Goal: Task Accomplishment & Management: Manage account settings

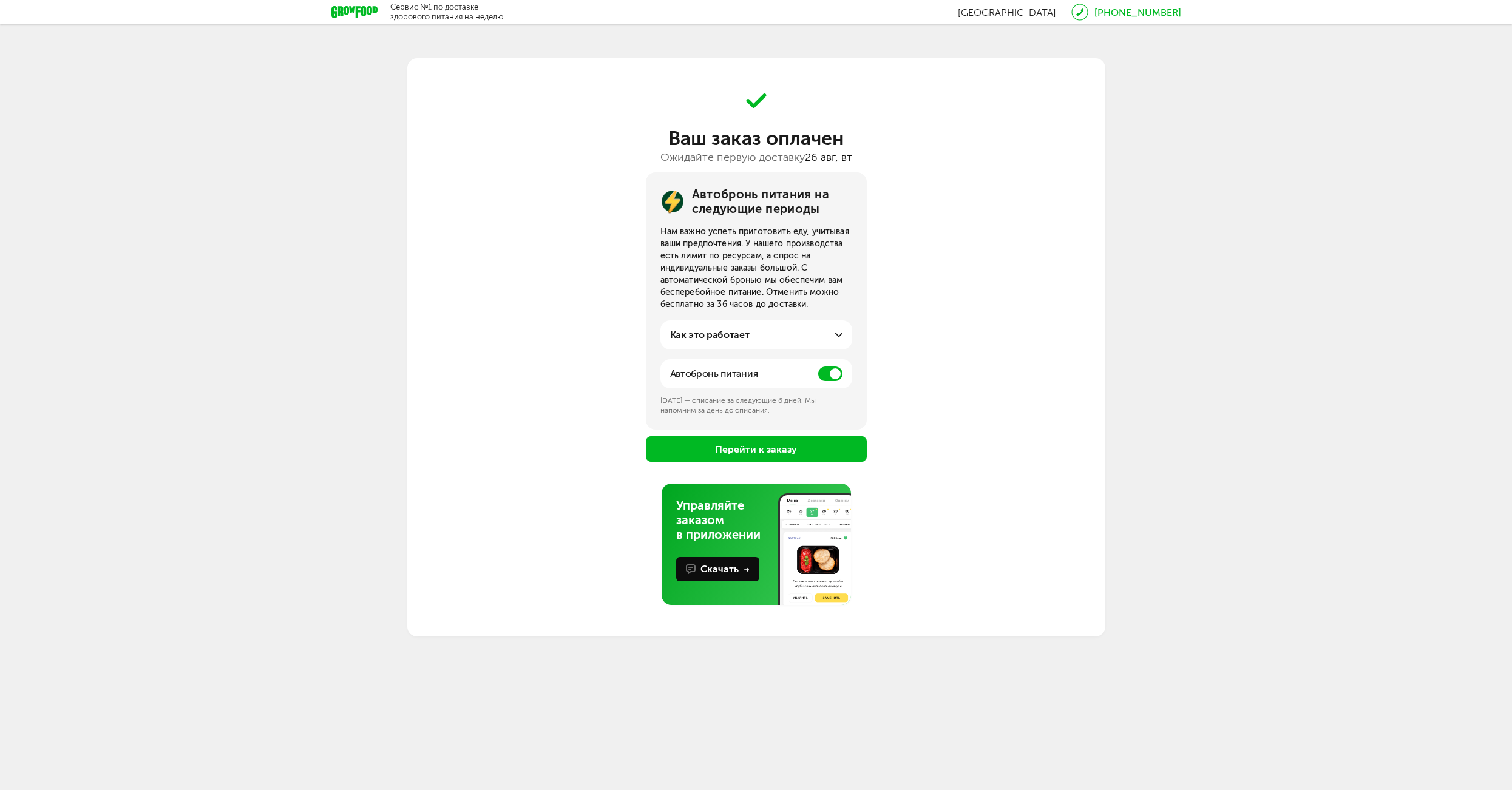
click at [759, 452] on button "Перейти к заказу" at bounding box center [756, 449] width 221 height 26
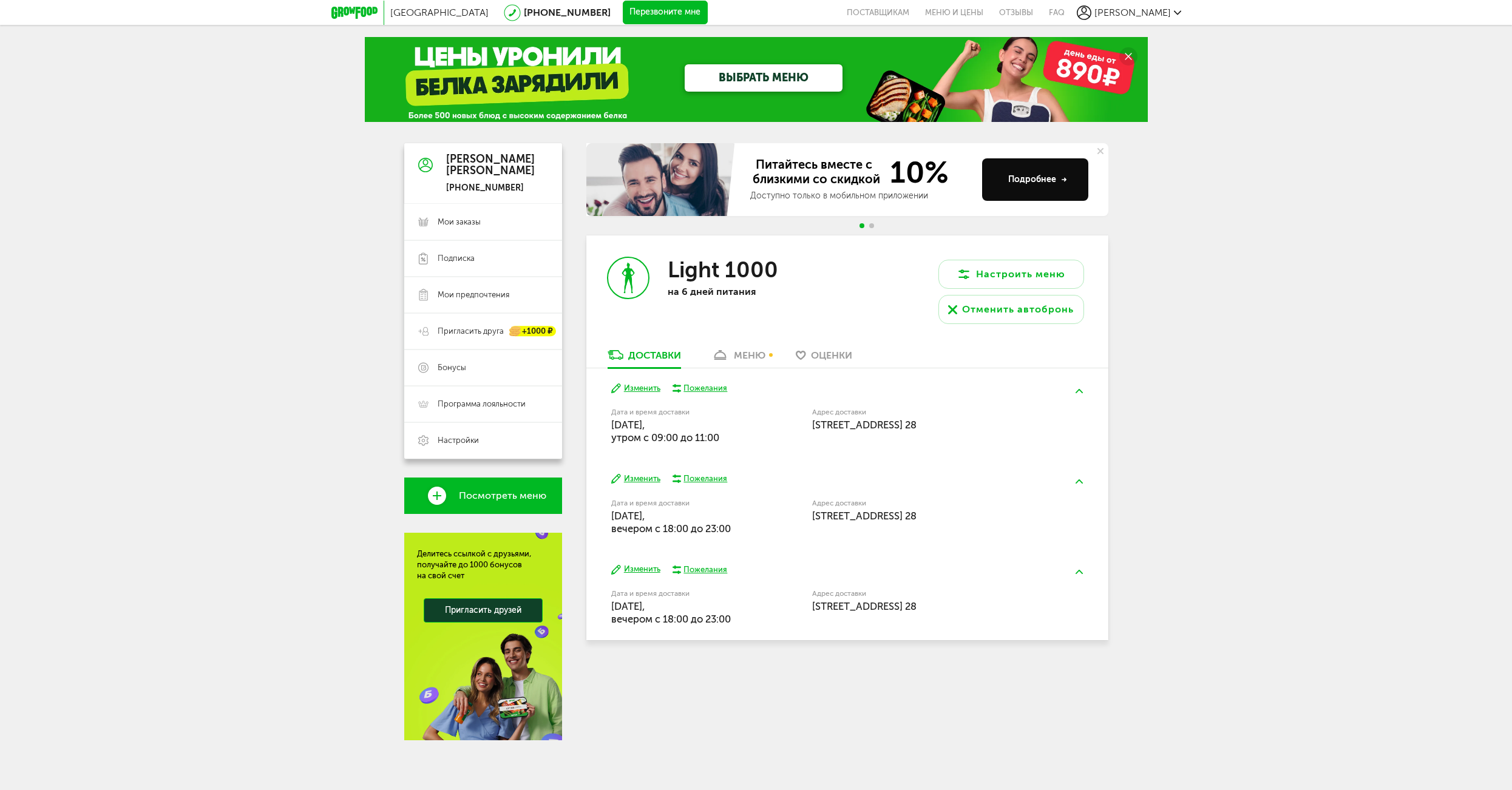
click at [631, 481] on button "Изменить" at bounding box center [636, 479] width 49 height 11
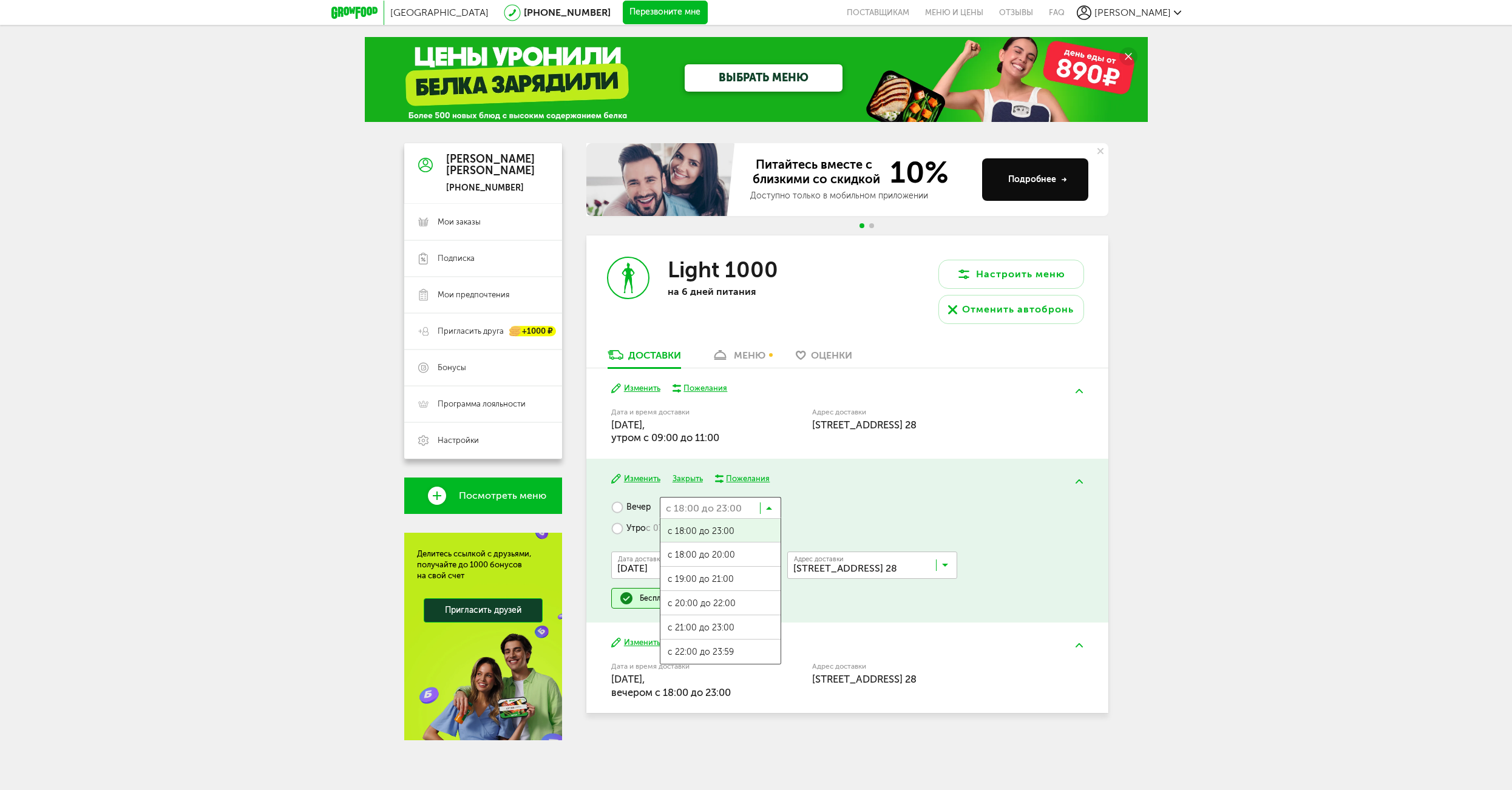
click at [706, 508] on input "Search for option" at bounding box center [720, 507] width 121 height 21
click at [1227, 512] on div "Москва [PHONE_NUMBER] Перезвоните мне поставщикам Меню и цены Отзывы FAQ [PERSO…" at bounding box center [756, 394] width 1512 height 789
click at [719, 513] on input "Search for option" at bounding box center [720, 507] width 121 height 21
click at [1297, 489] on div "Москва [PHONE_NUMBER] Перезвоните мне поставщикам Меню и цены Отзывы FAQ [PERSO…" at bounding box center [756, 394] width 1512 height 789
click at [614, 530] on label "Утро с 07:00 до 13:00" at bounding box center [662, 529] width 102 height 21
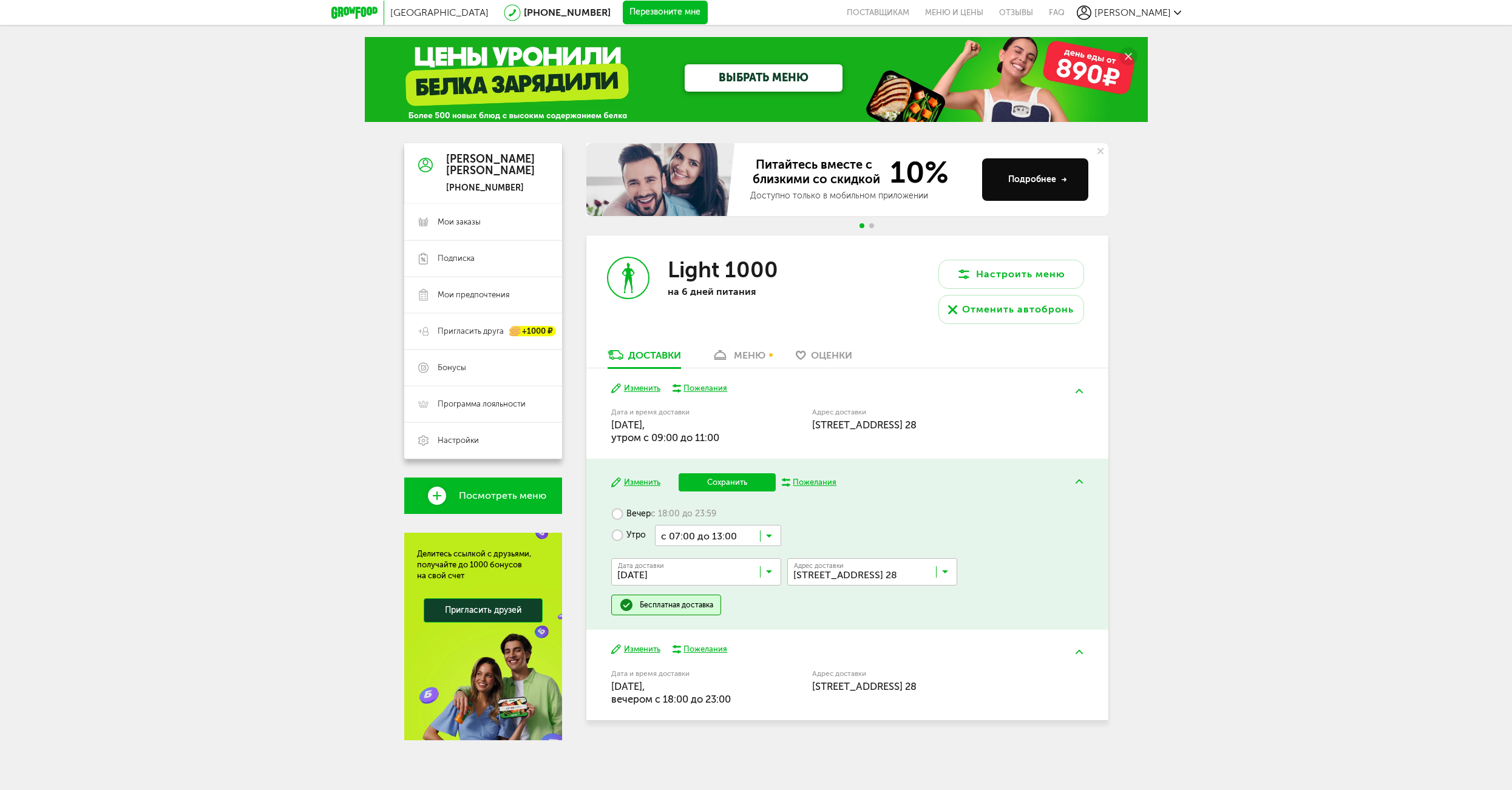
click at [769, 535] on icon at bounding box center [769, 538] width 6 height 12
click at [708, 750] on ul "с 07:00 до 12:00 с 13:00 до 18:00 с 13:00 до 16:00 с 14:00 до 17:00 с 15:00 до …" at bounding box center [718, 668] width 126 height 243
click at [628, 647] on button "Изменить" at bounding box center [636, 650] width 49 height 11
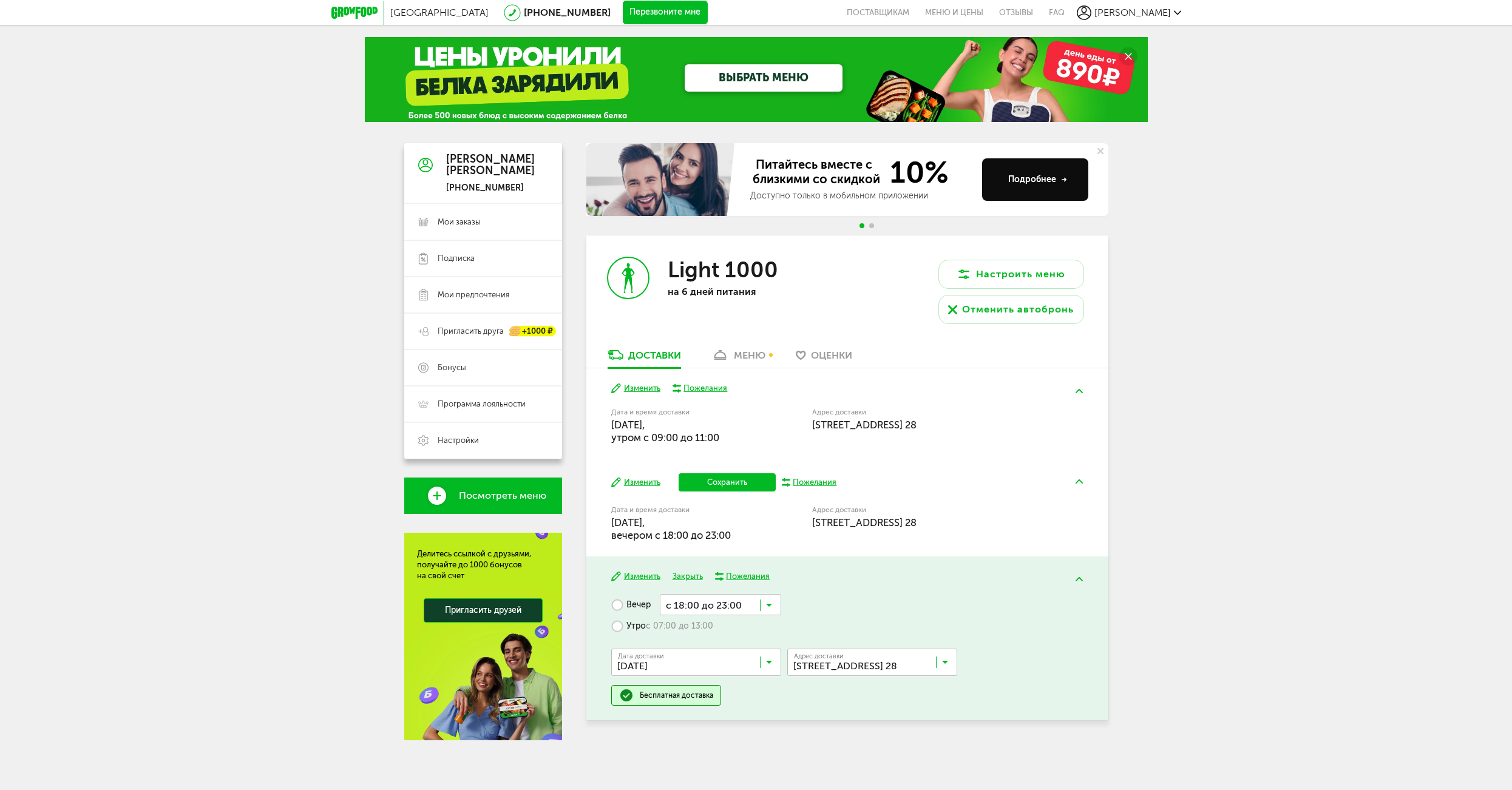
click at [619, 625] on label "Утро с 07:00 до 13:00" at bounding box center [662, 626] width 102 height 21
click at [772, 632] on input "Search for option" at bounding box center [718, 633] width 126 height 21
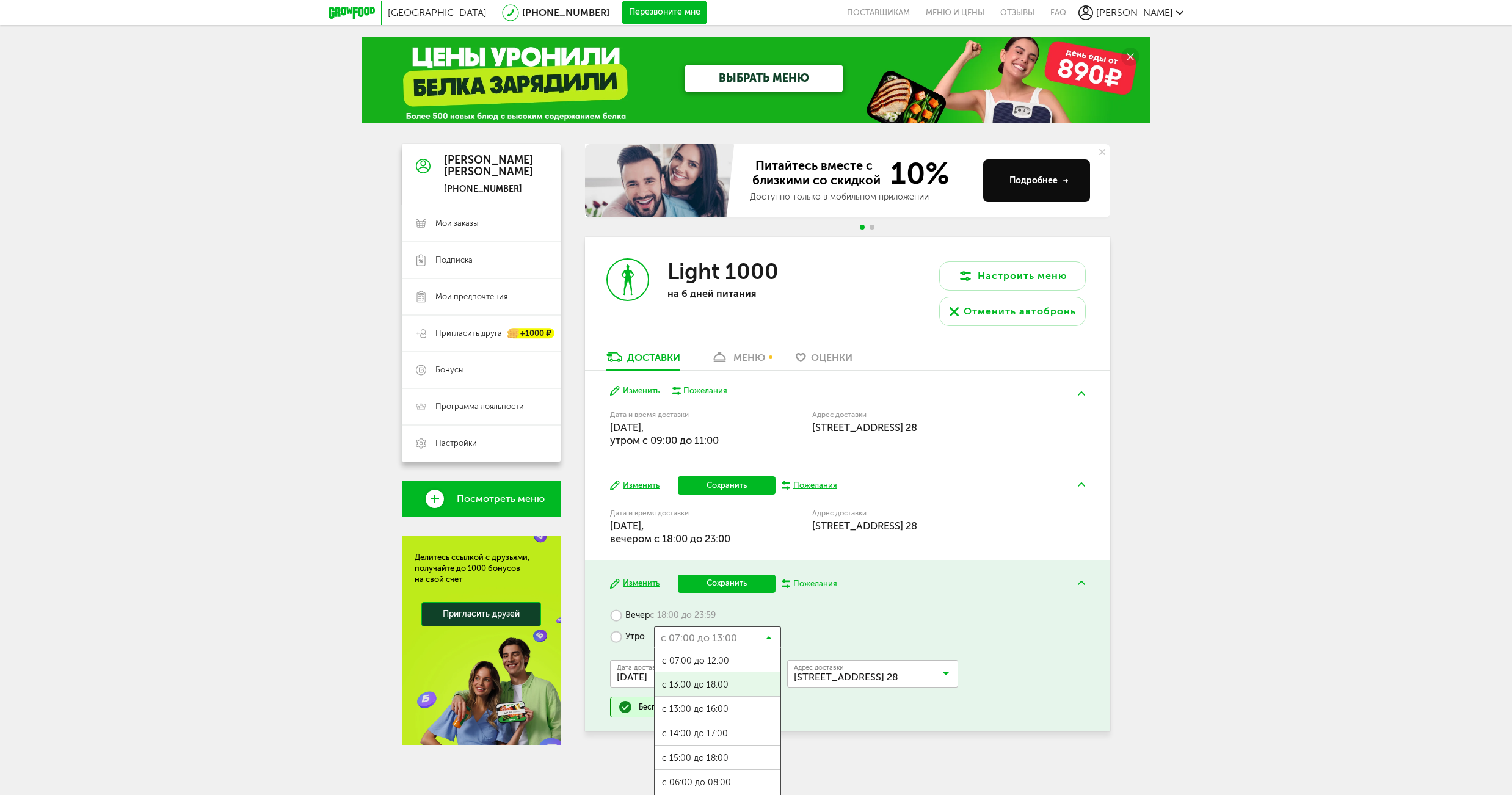
click at [1062, 585] on div "Изменить Сохранить Пожелания" at bounding box center [847, 584] width 475 height 18
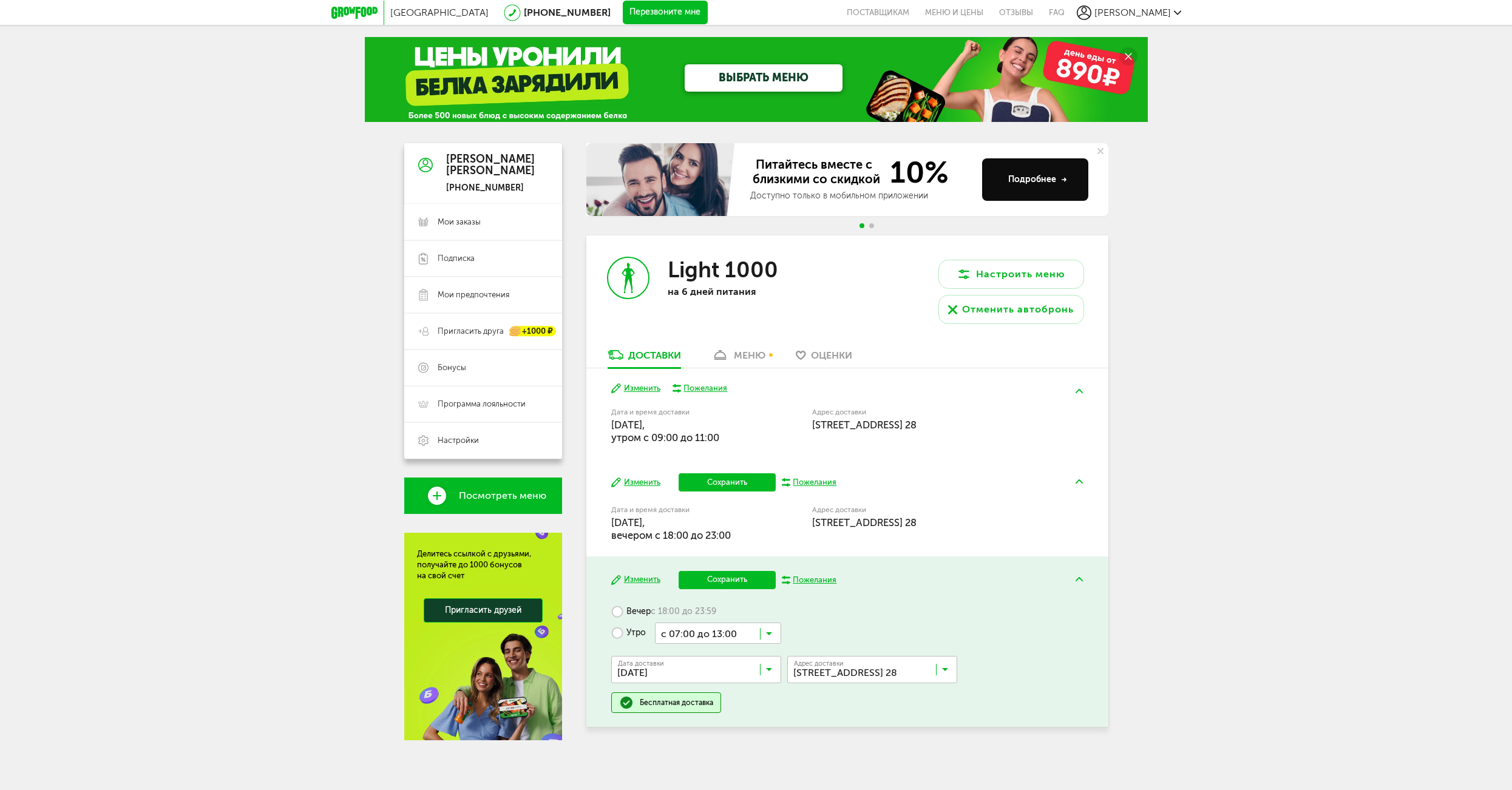
click at [640, 480] on button "Изменить" at bounding box center [636, 483] width 49 height 11
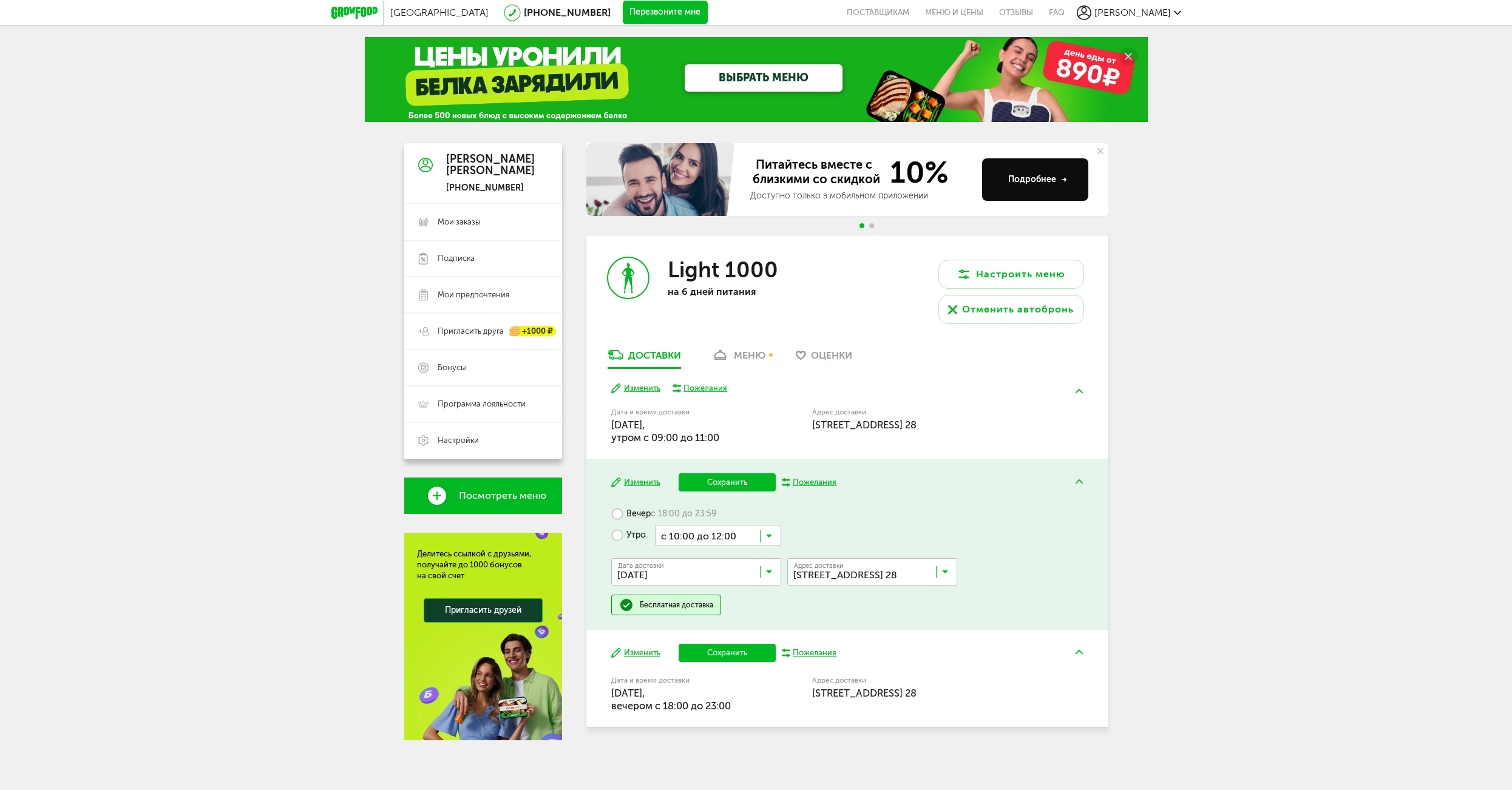
click at [606, 510] on div "Изменить Сохранить Пожелания Вечер с 18:00 до 23:59 Утро с 10:00 до 12:00 Загру…" at bounding box center [847, 544] width 522 height 170
click at [621, 512] on label "Вечер с 18:00 до 23:59" at bounding box center [664, 515] width 105 height 21
click at [755, 514] on input "Search for option" at bounding box center [720, 514] width 121 height 21
click at [747, 560] on span "с 18:00 до 20:00" at bounding box center [720, 562] width 120 height 26
click at [724, 481] on button "Сохранить" at bounding box center [727, 482] width 97 height 18
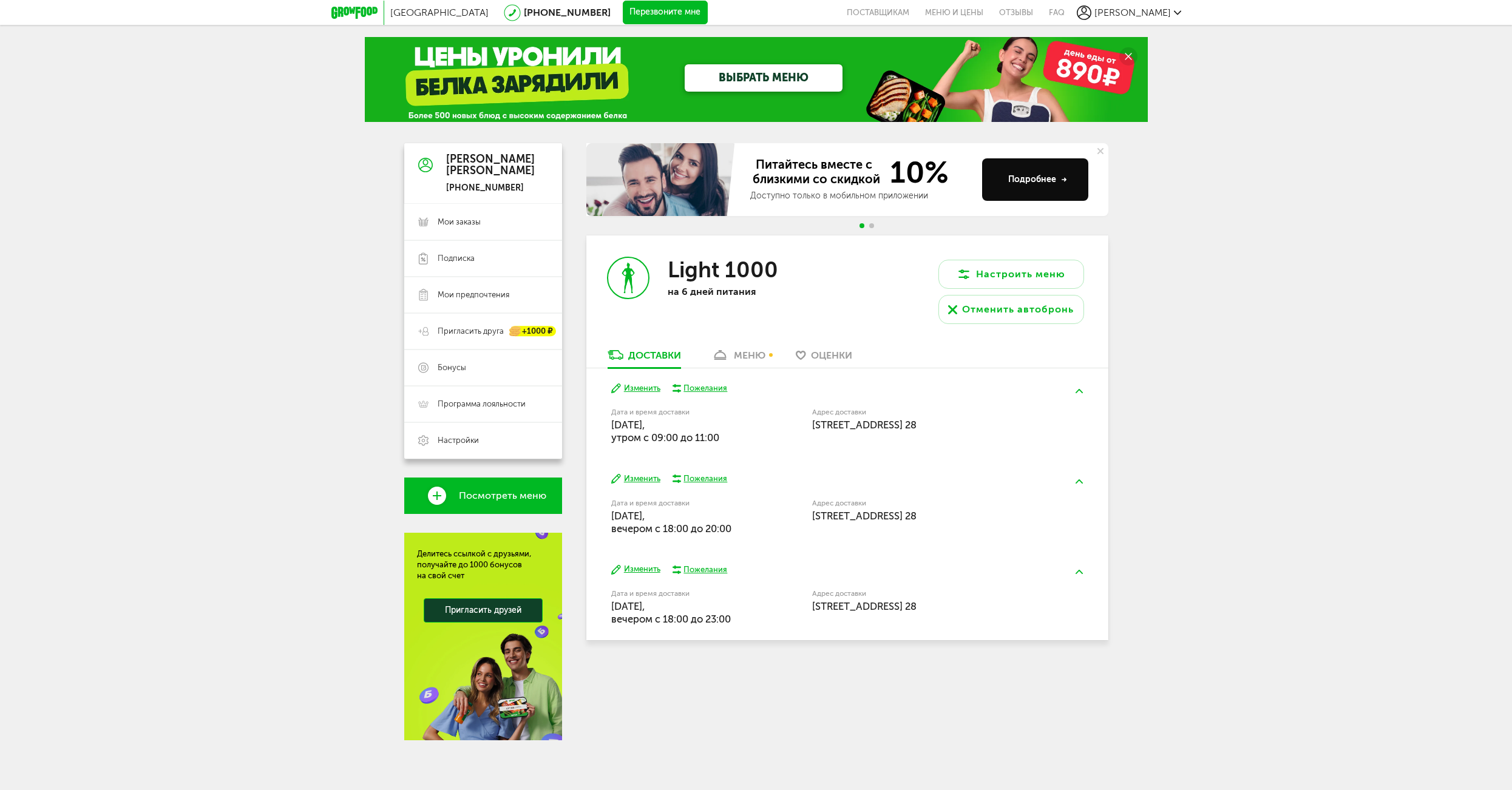
click at [648, 566] on button "Изменить" at bounding box center [636, 570] width 49 height 11
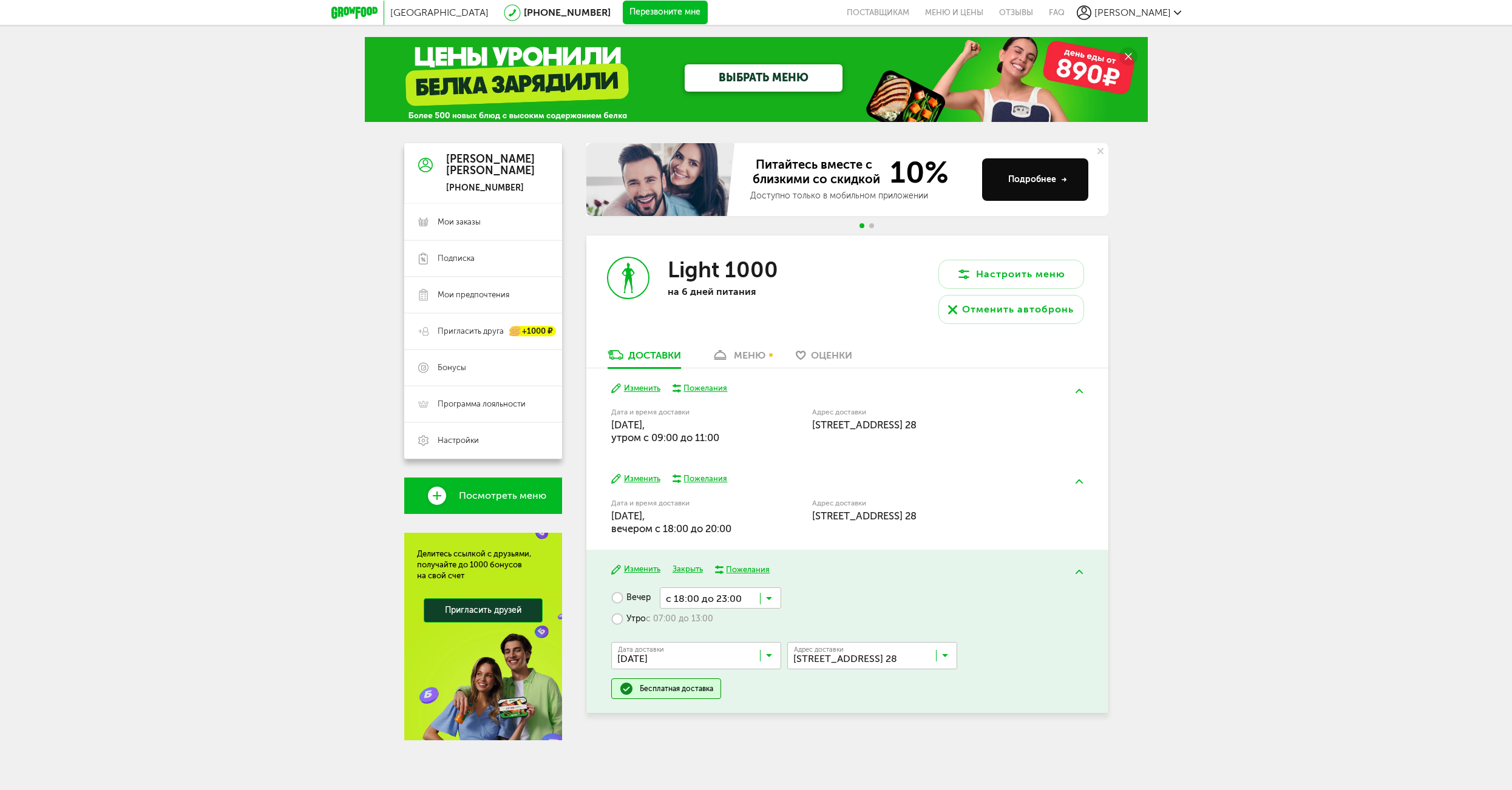
click at [766, 596] on icon at bounding box center [769, 601] width 6 height 12
click at [751, 643] on span "с 18:00 до 20:00" at bounding box center [720, 646] width 120 height 26
click at [716, 570] on button "Сохранить" at bounding box center [727, 573] width 97 height 18
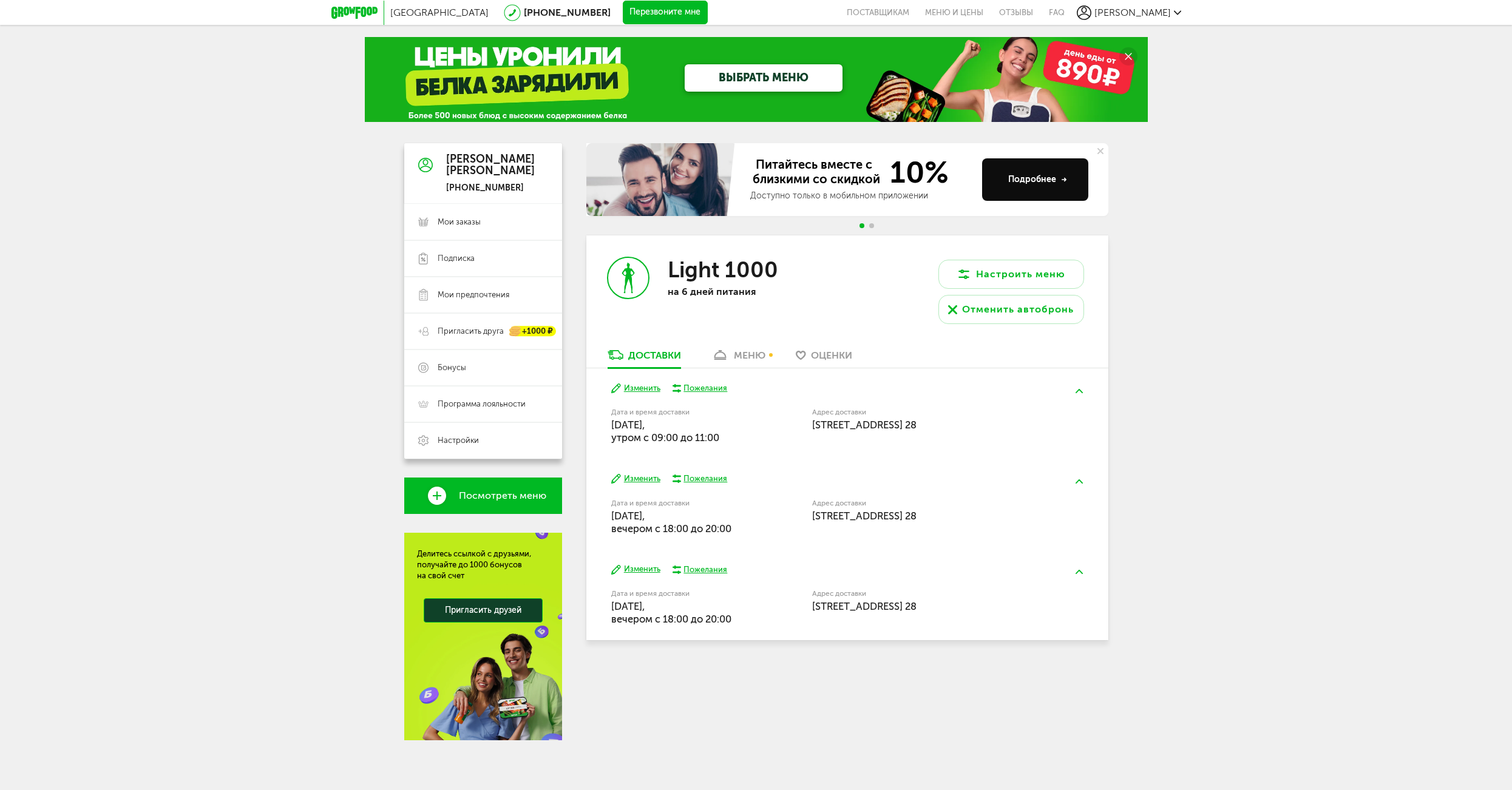
click at [751, 353] on div "меню" at bounding box center [750, 355] width 31 height 11
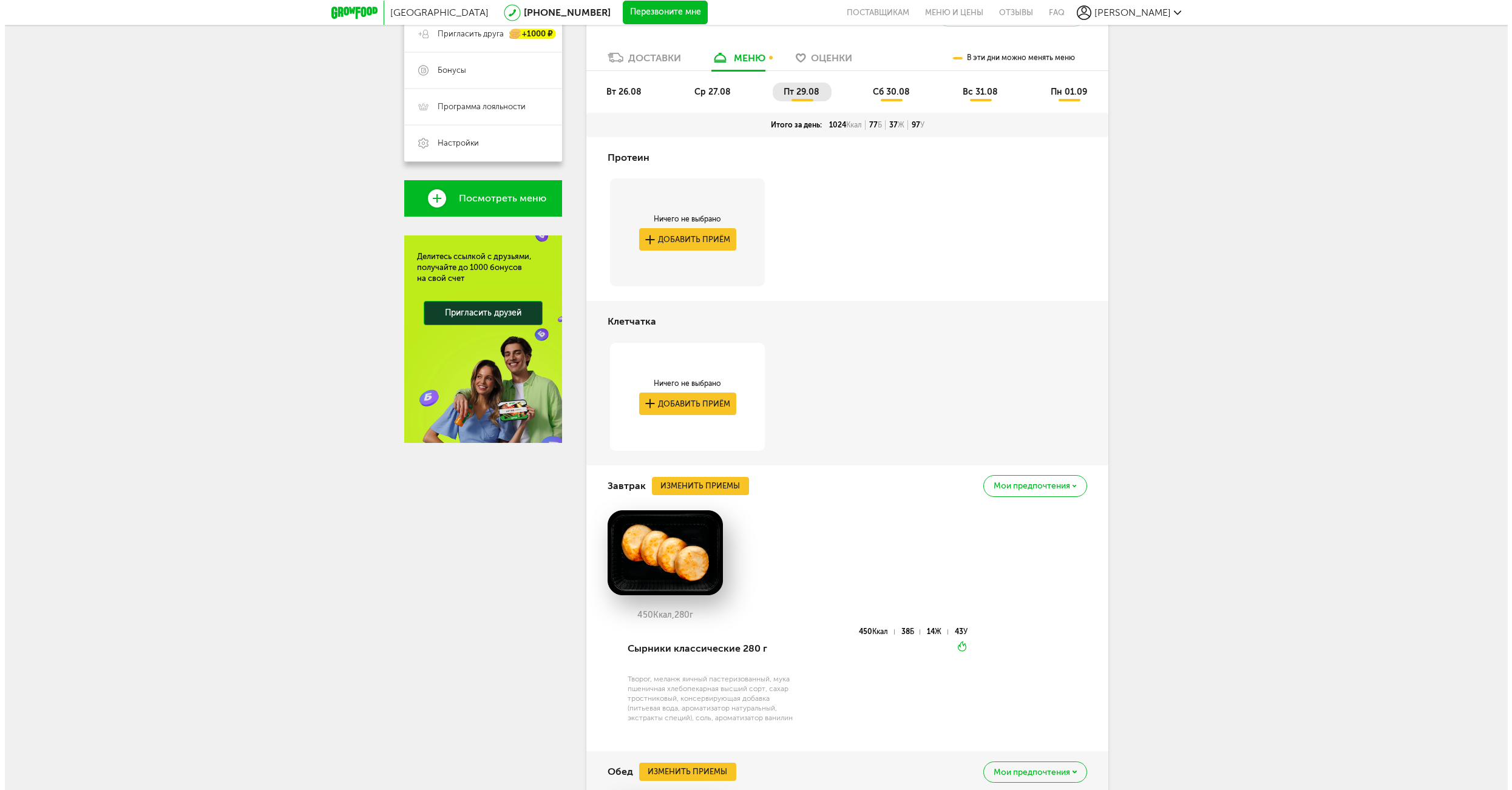
scroll to position [387, 0]
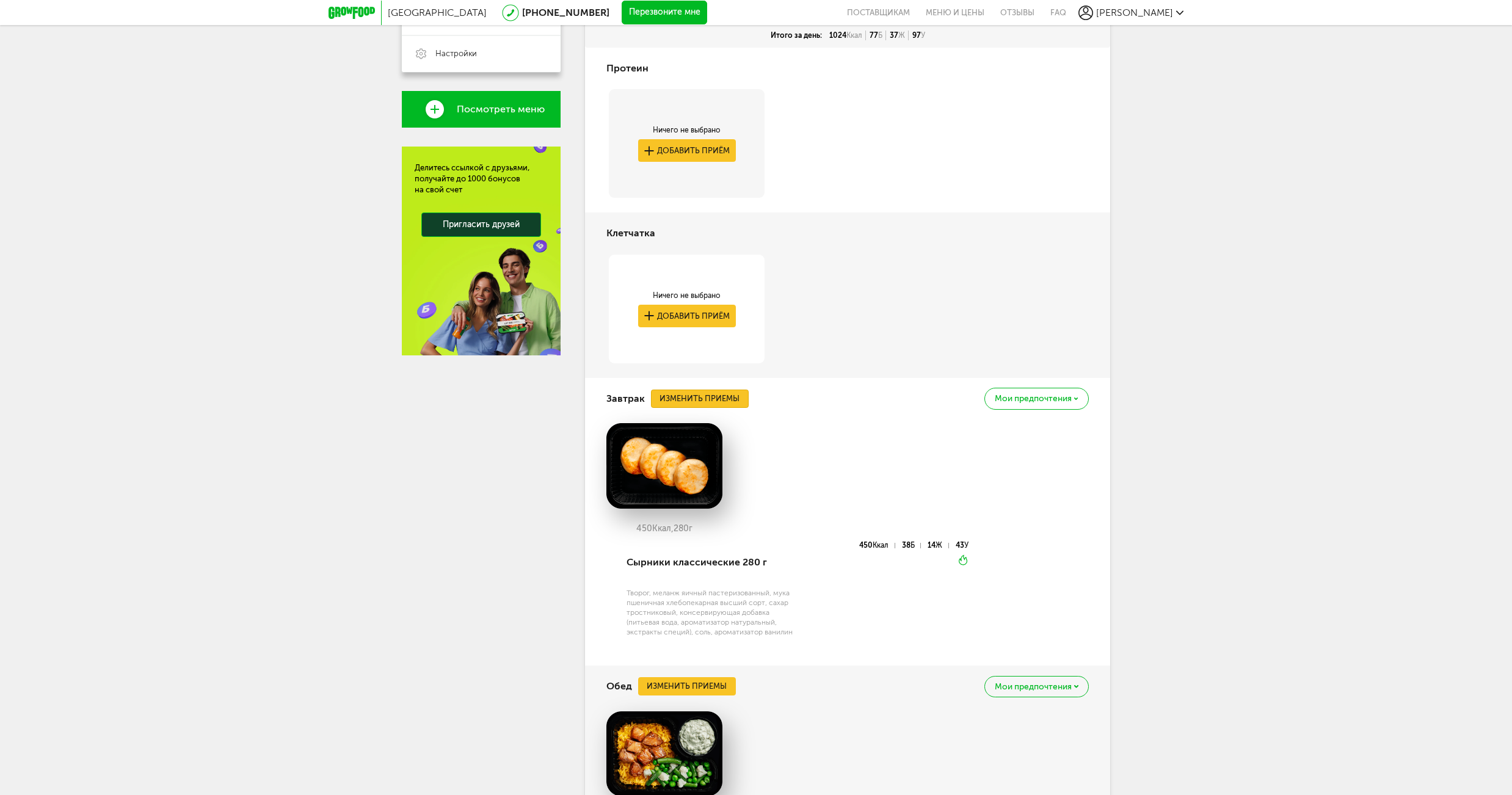
click at [718, 397] on button "Изменить приемы" at bounding box center [700, 399] width 97 height 18
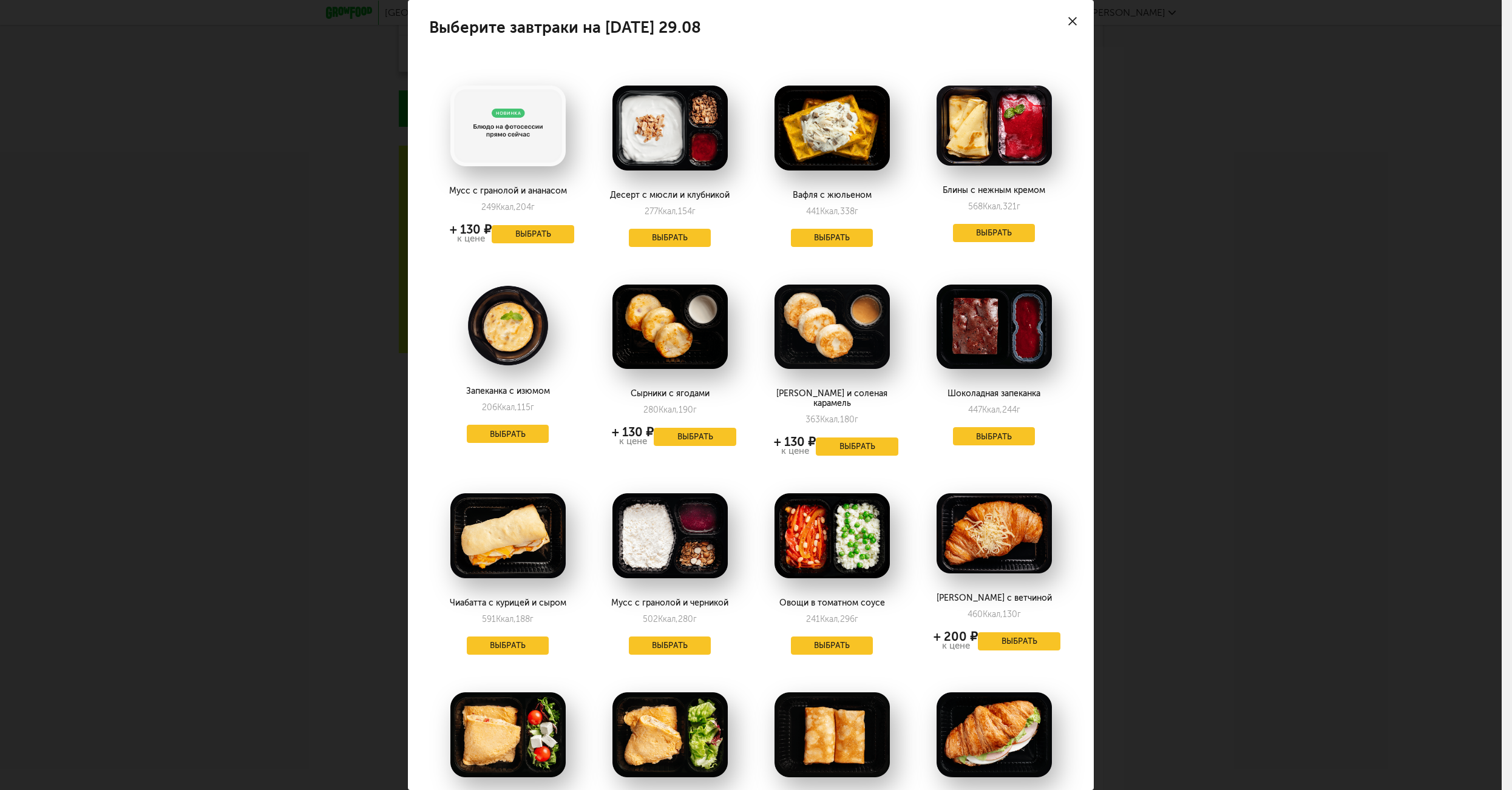
click at [1213, 360] on div "Выберите завтраки на [DATE] 29.08 Мусс с гранолой и ананасом 249 Ккал, 204 г + …" at bounding box center [750, 395] width 1501 height 790
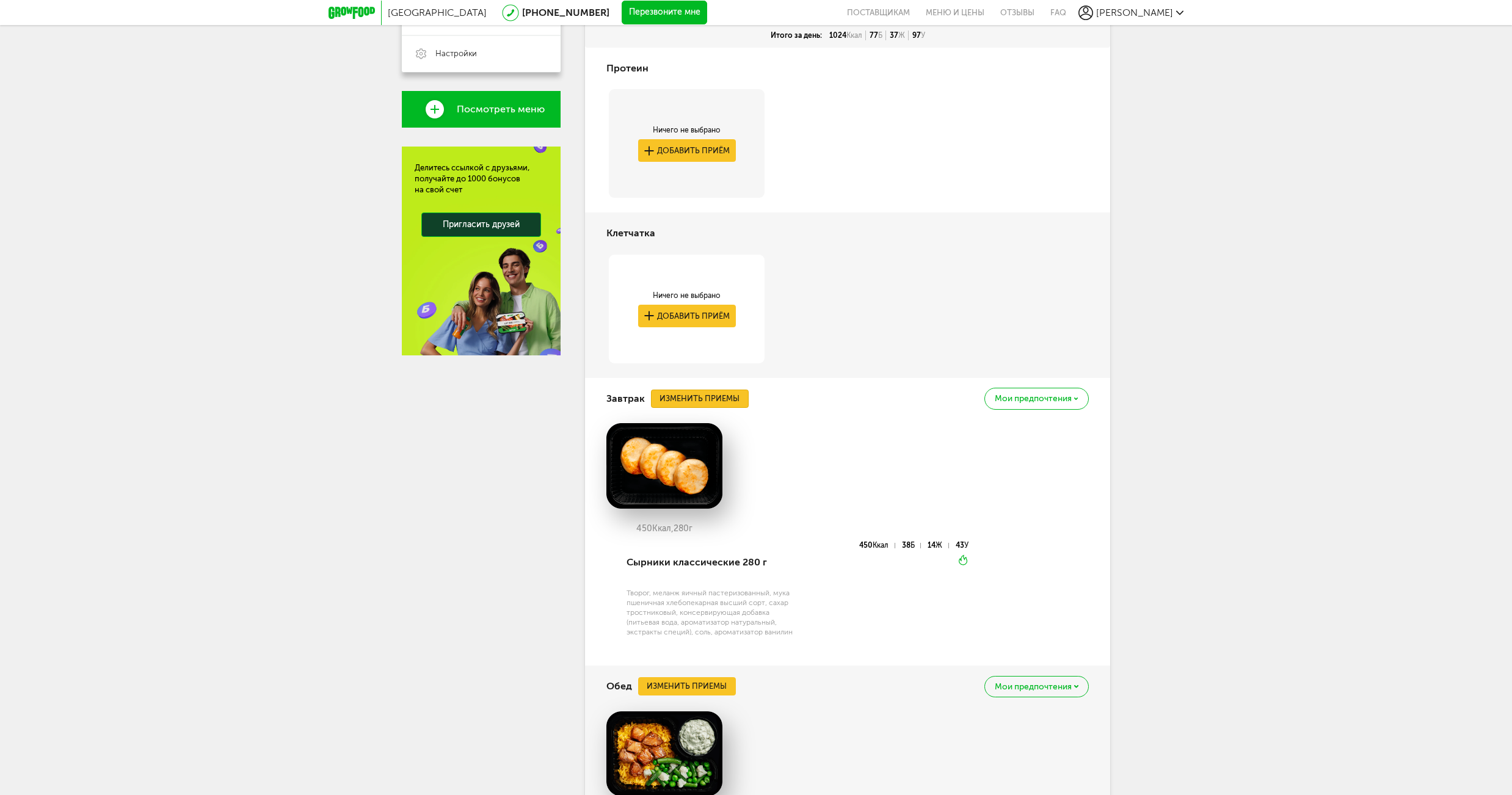
click at [721, 401] on button "Изменить приемы" at bounding box center [700, 399] width 97 height 18
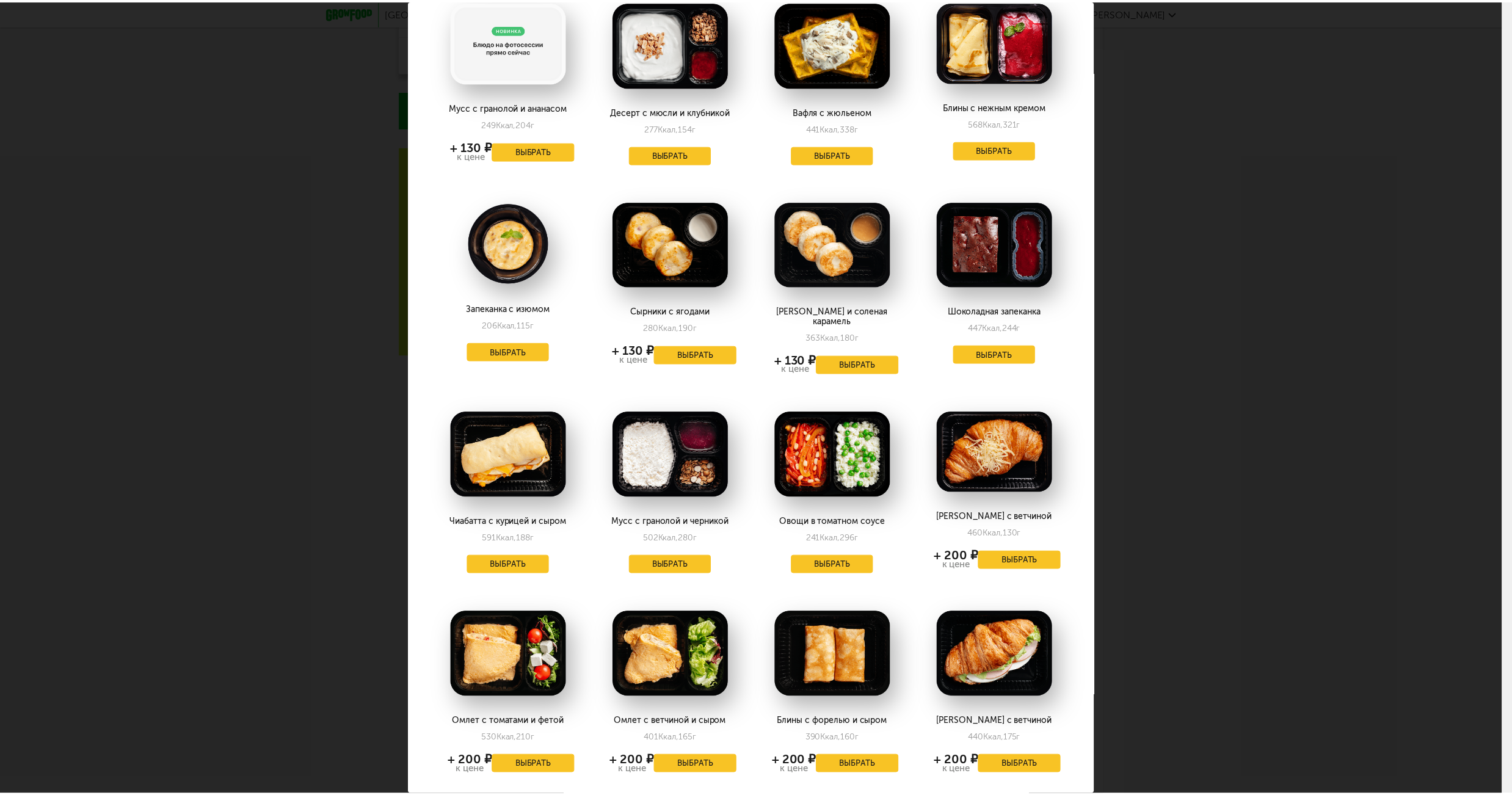
scroll to position [72, 0]
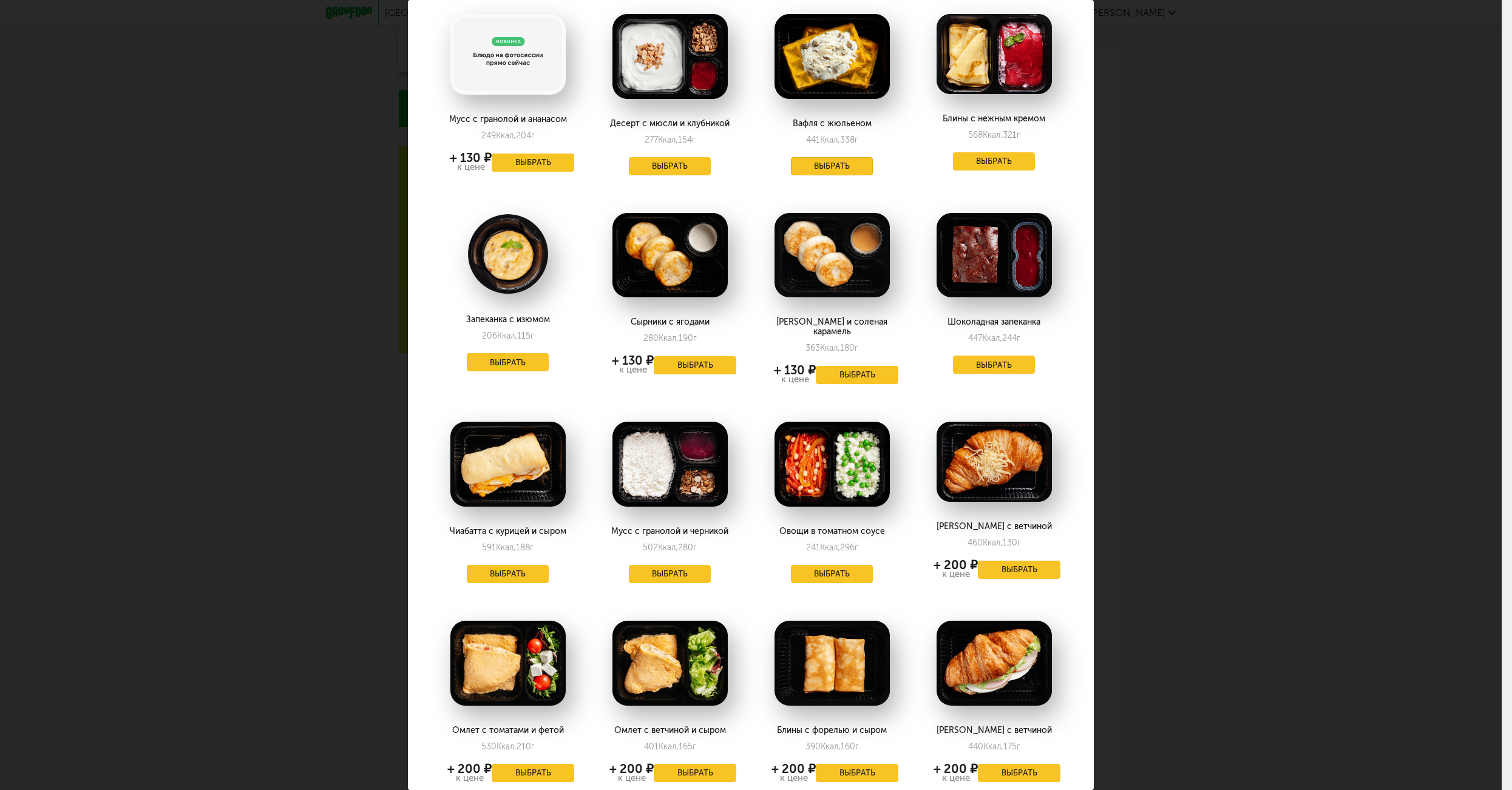
click at [821, 167] on button "Выбрать" at bounding box center [831, 166] width 82 height 18
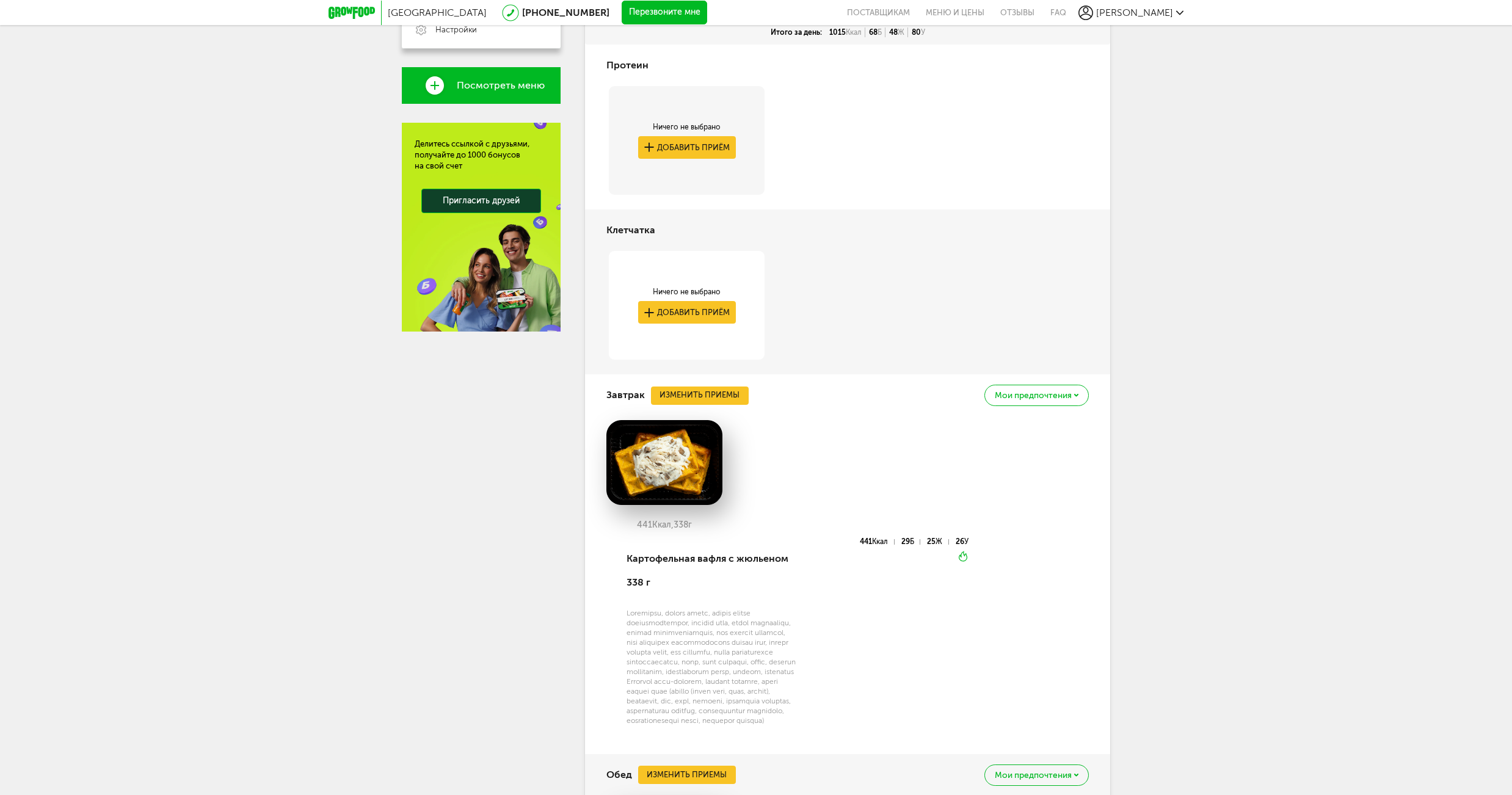
scroll to position [0, 0]
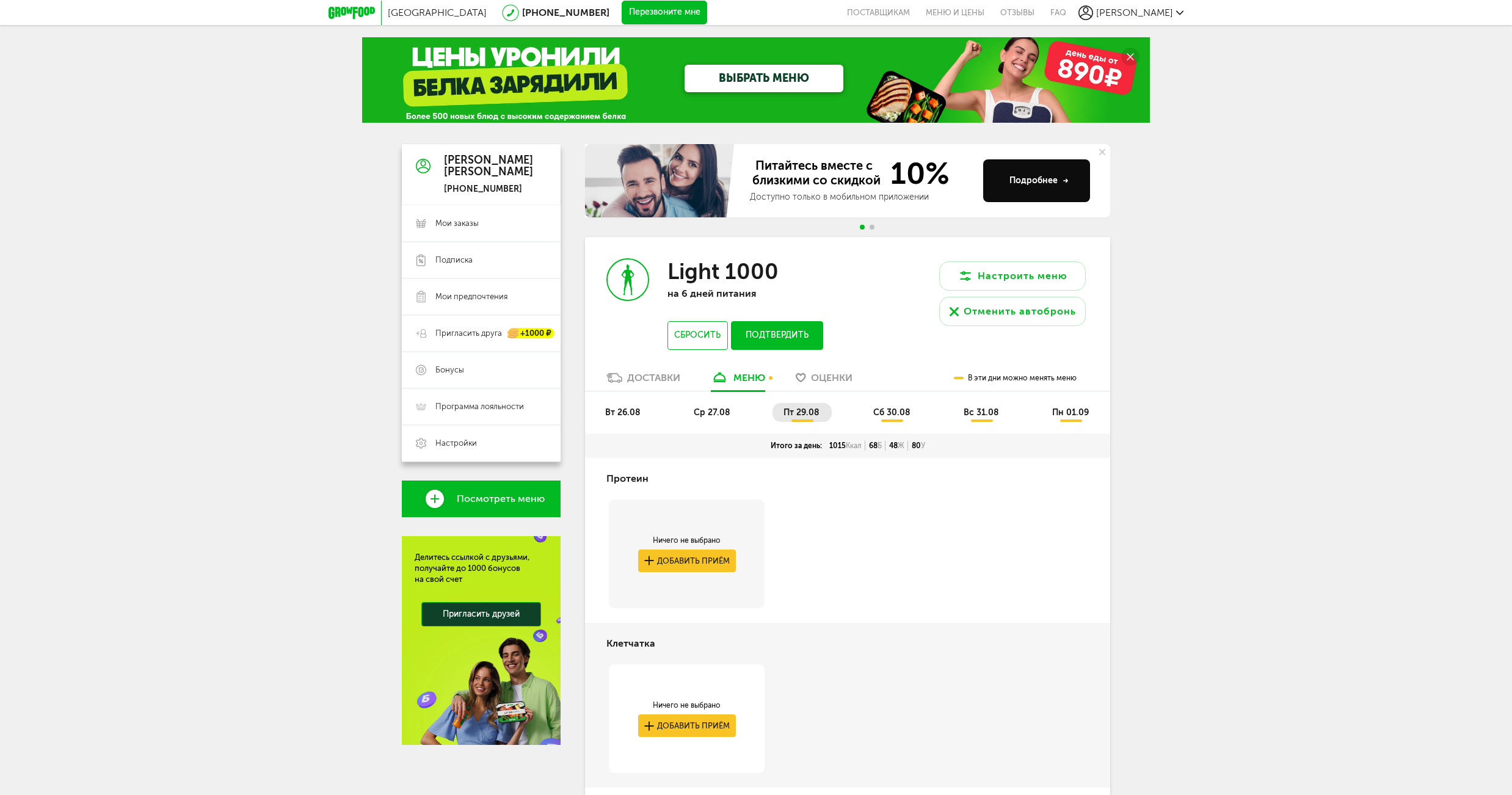
click at [900, 418] on li "сб 30.08" at bounding box center [893, 413] width 61 height 19
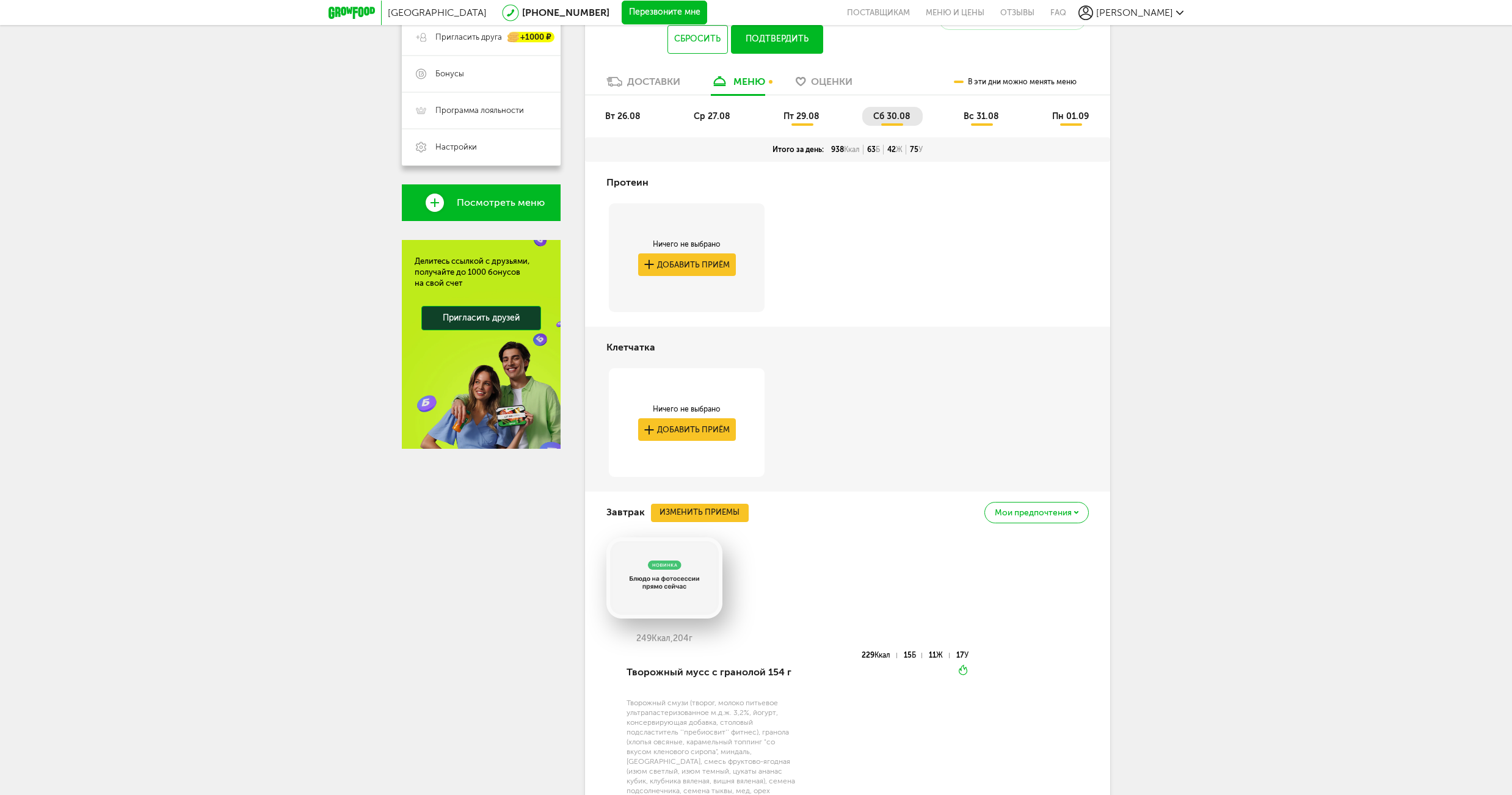
scroll to position [236, 0]
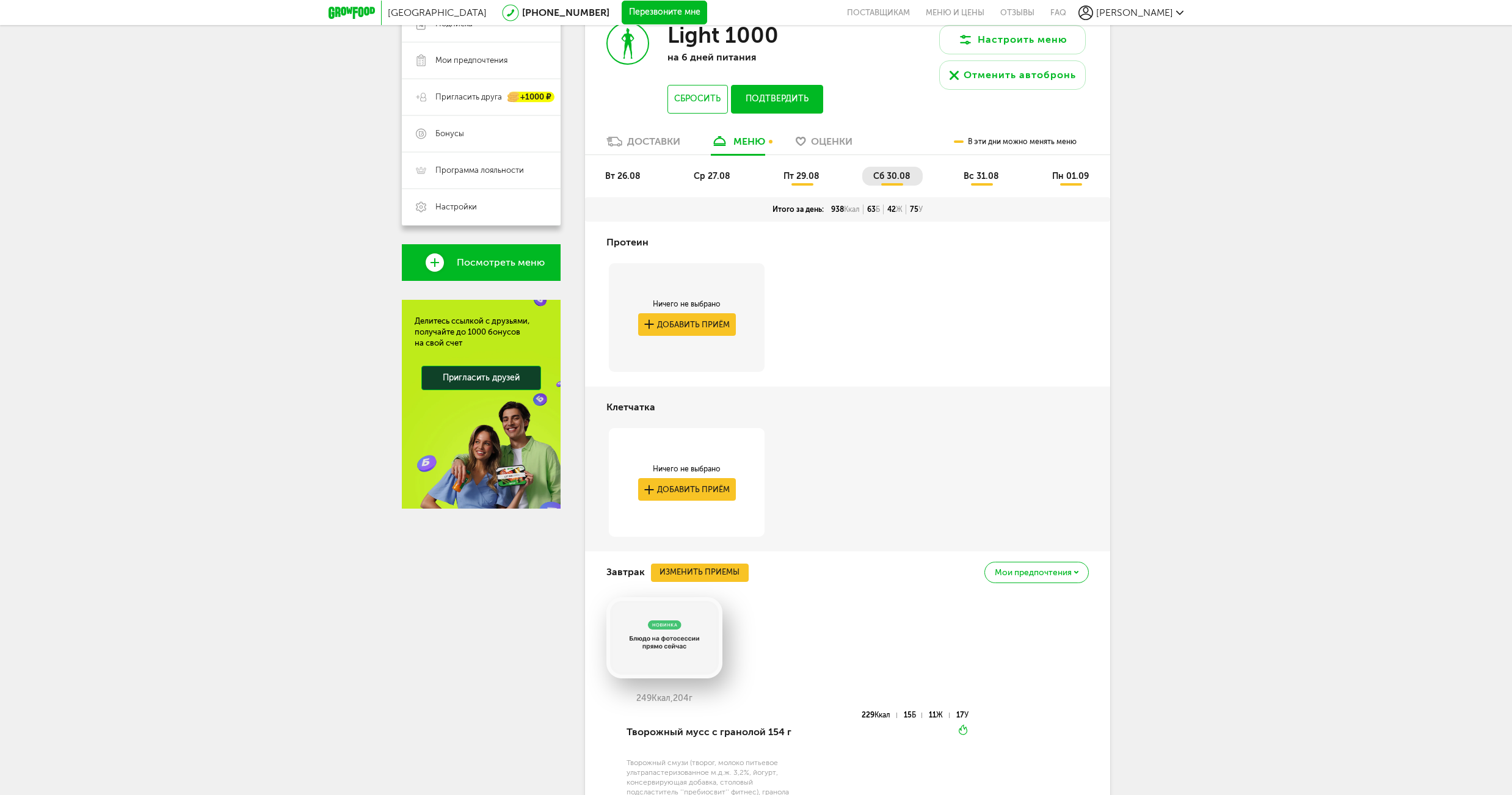
click at [806, 171] on span "пт 29.08" at bounding box center [801, 176] width 36 height 10
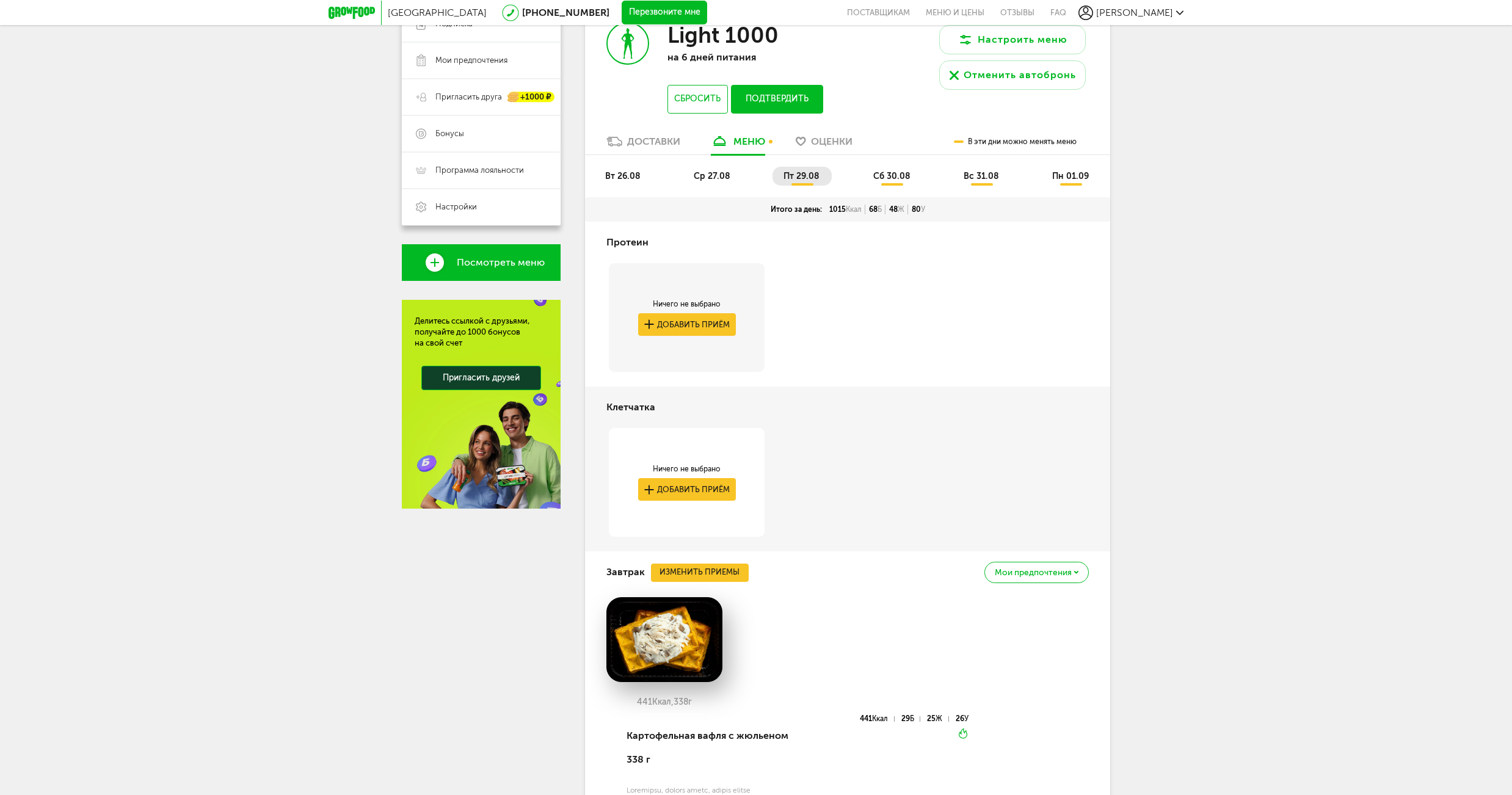
click at [709, 177] on span "ср 27.08" at bounding box center [712, 176] width 37 height 10
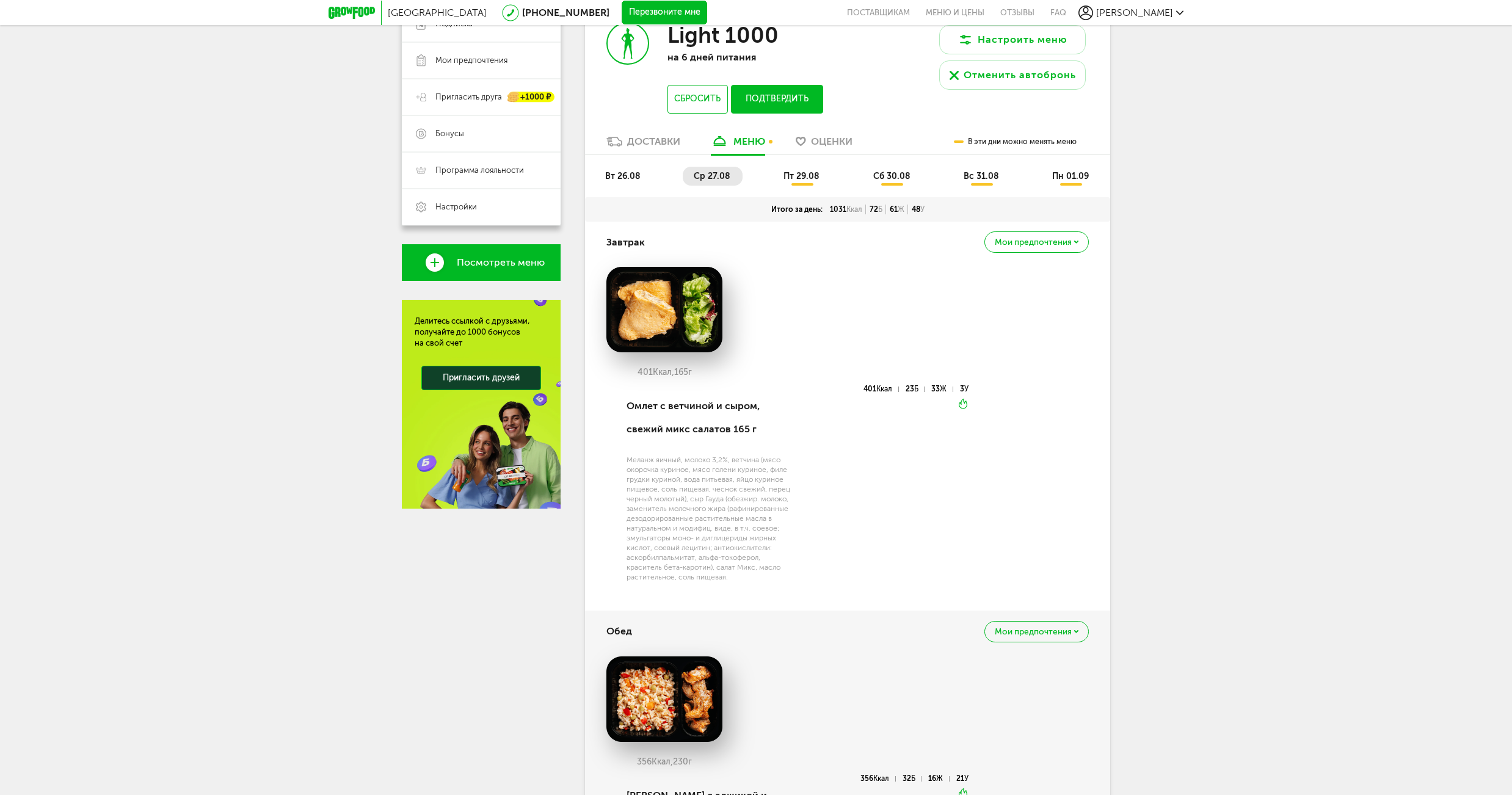
click at [626, 177] on span "вт 26.08" at bounding box center [623, 176] width 35 height 10
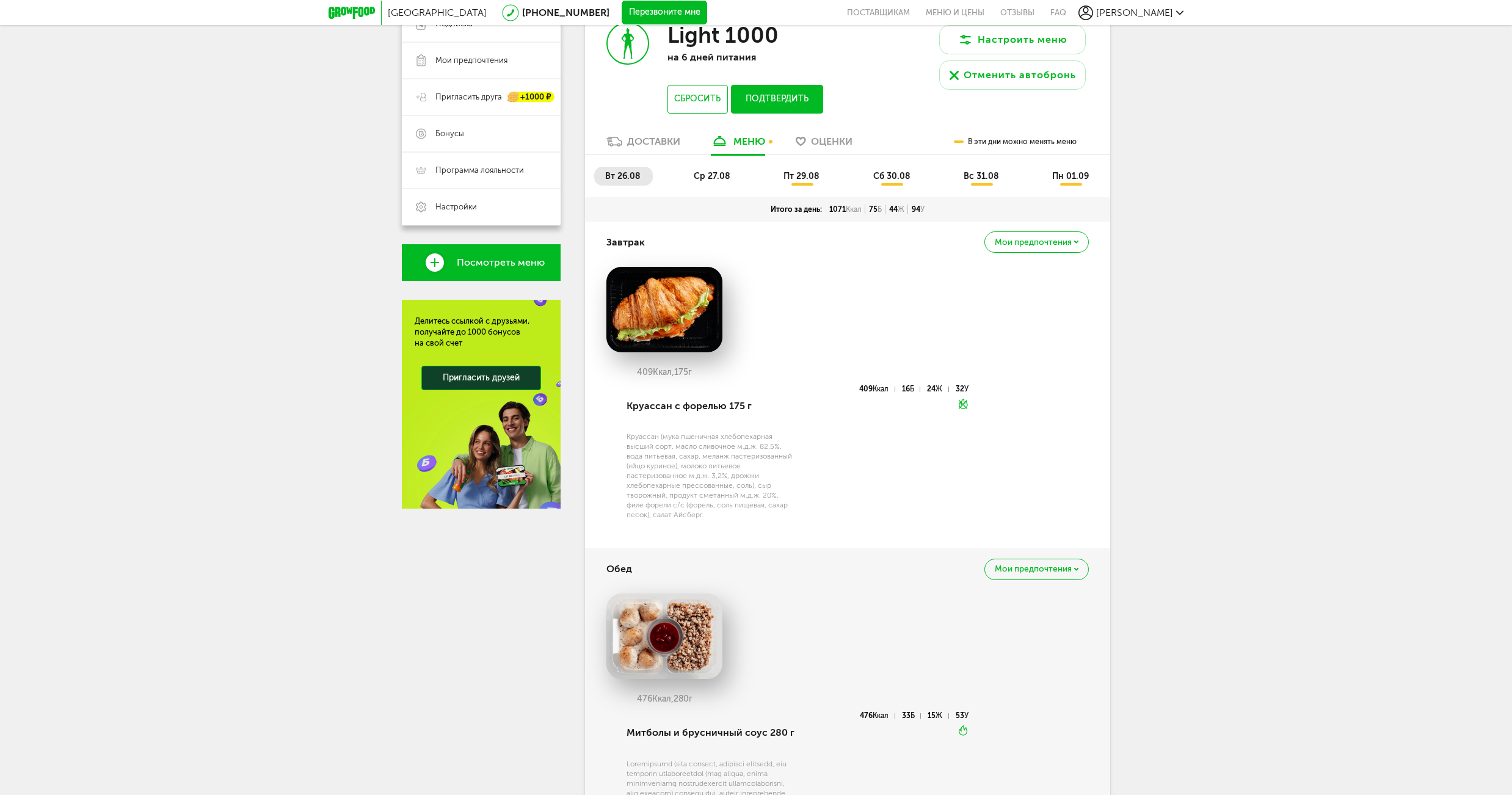
click at [797, 179] on span "пт 29.08" at bounding box center [801, 176] width 36 height 10
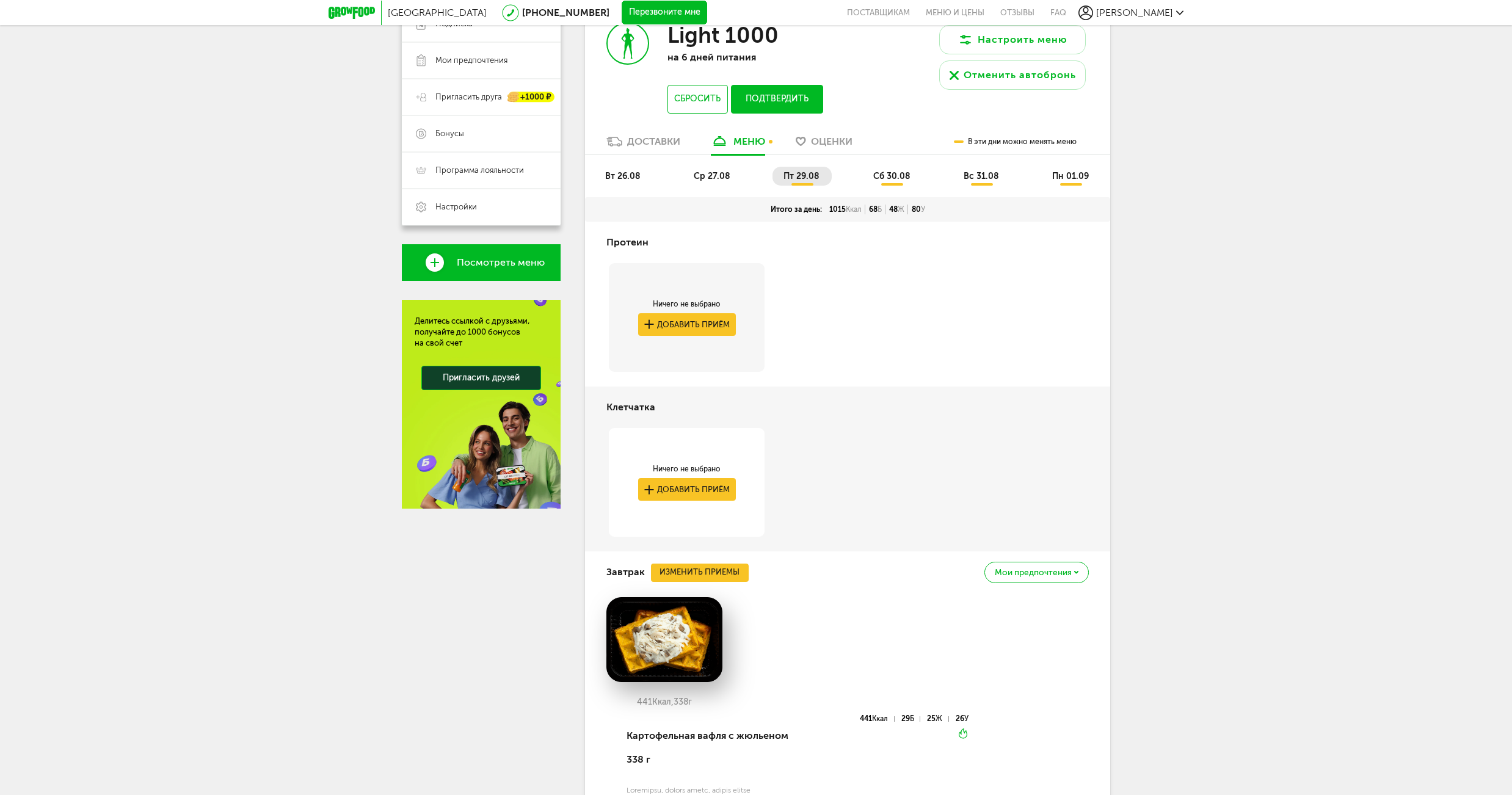
click at [888, 180] on span "сб 30.08" at bounding box center [892, 176] width 37 height 10
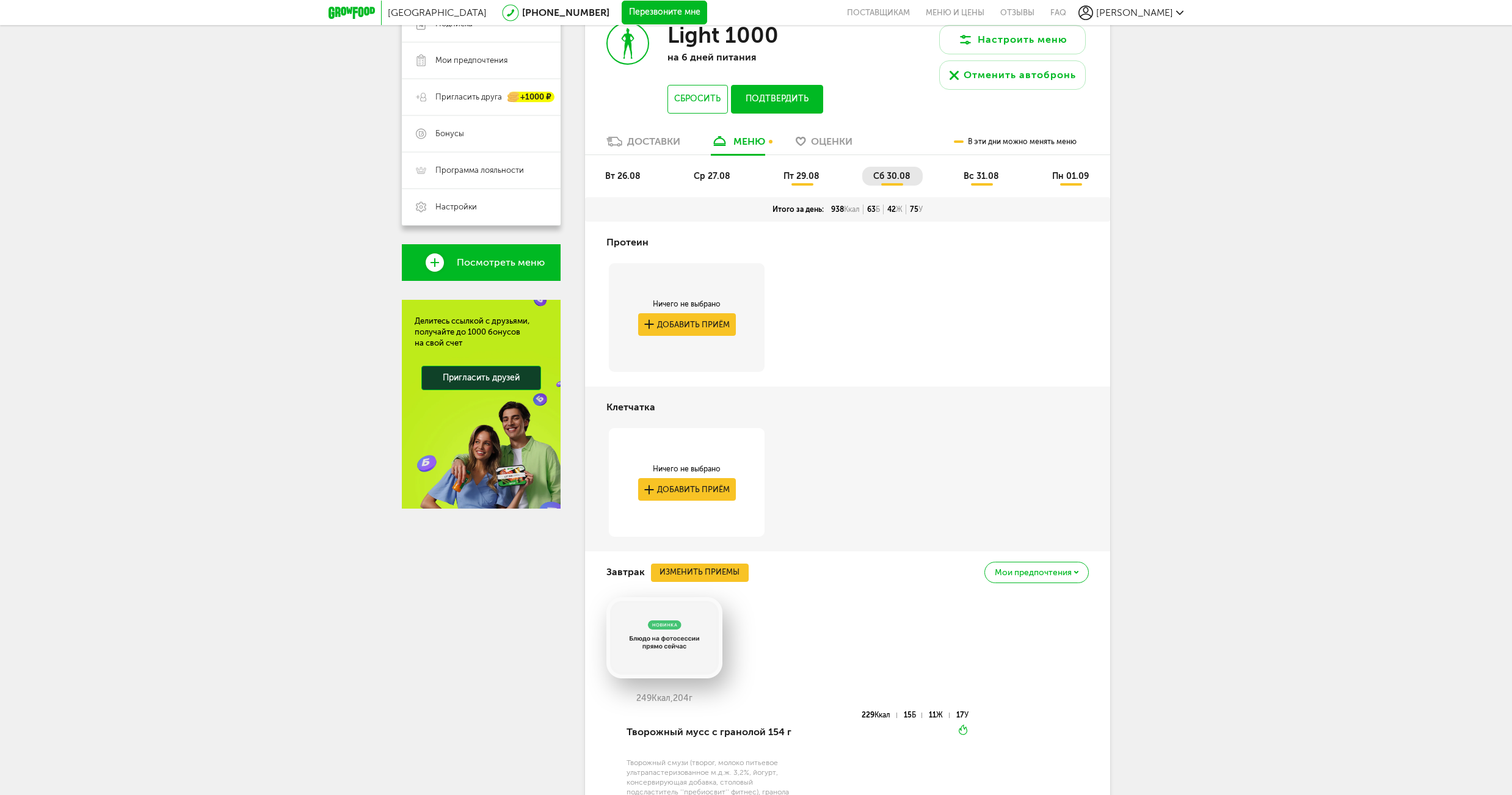
click at [994, 175] on span "вс 31.08" at bounding box center [982, 176] width 35 height 10
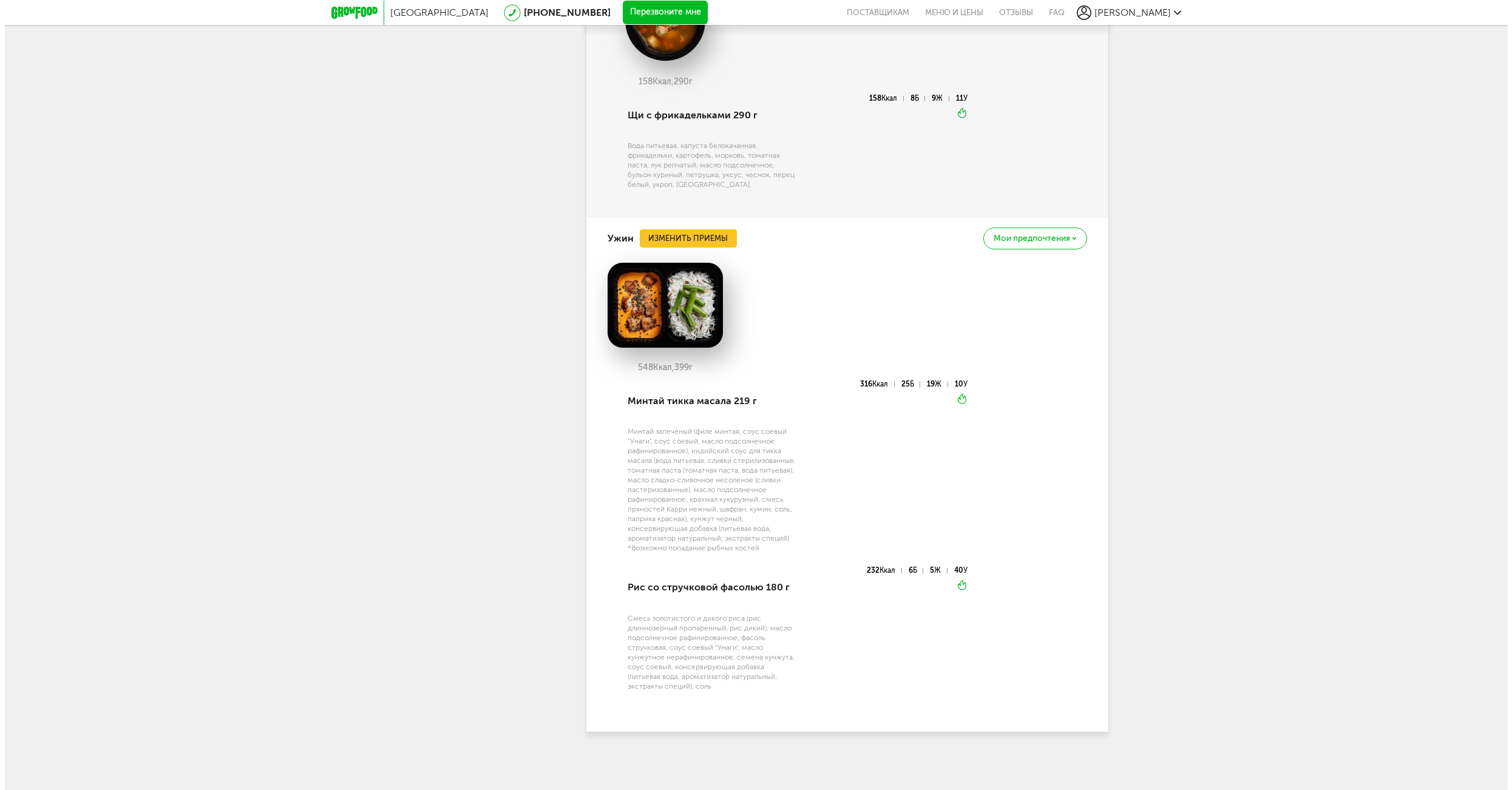
scroll to position [1282, 0]
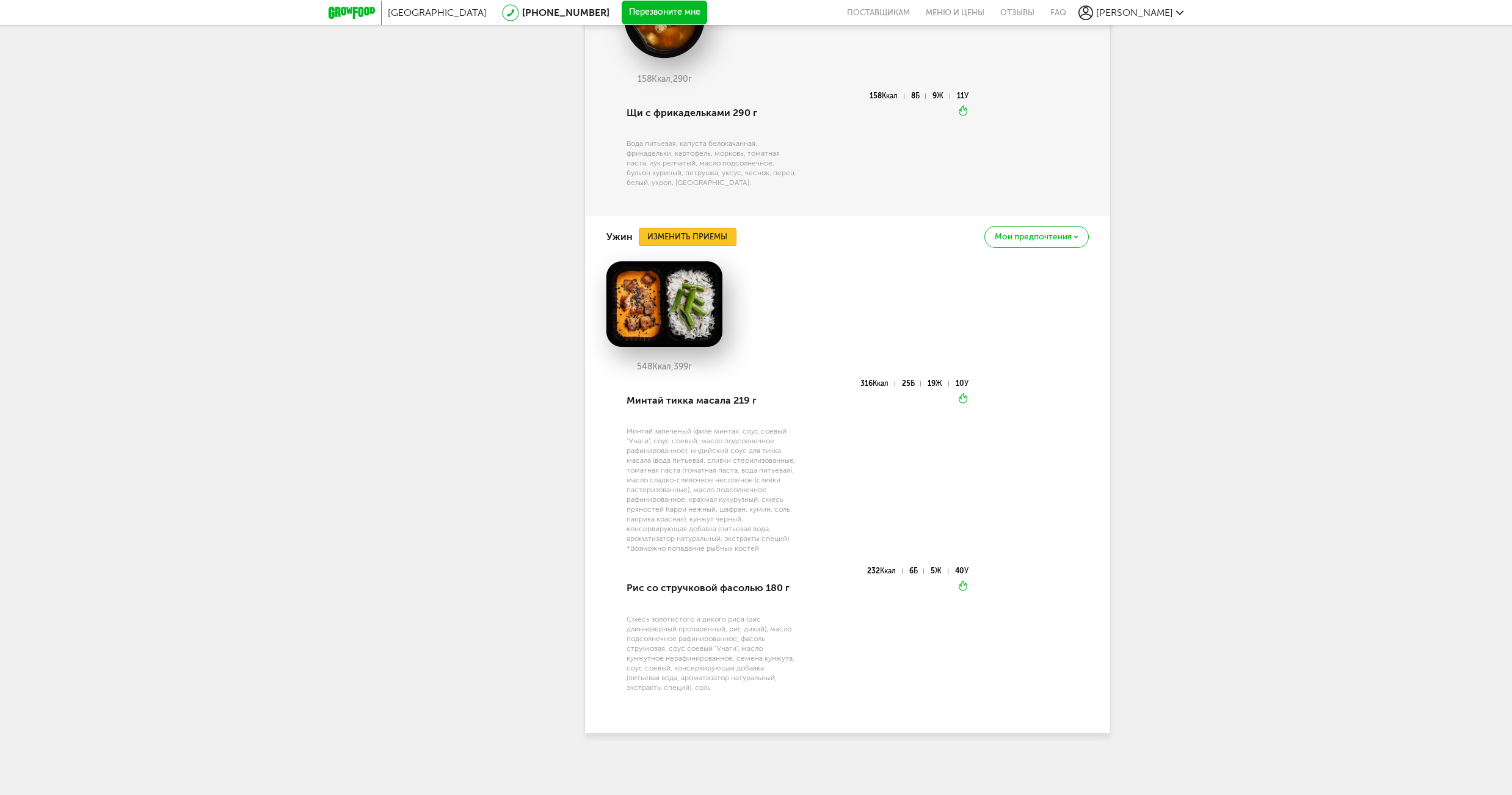
click at [711, 235] on button "Изменить приемы" at bounding box center [687, 237] width 97 height 18
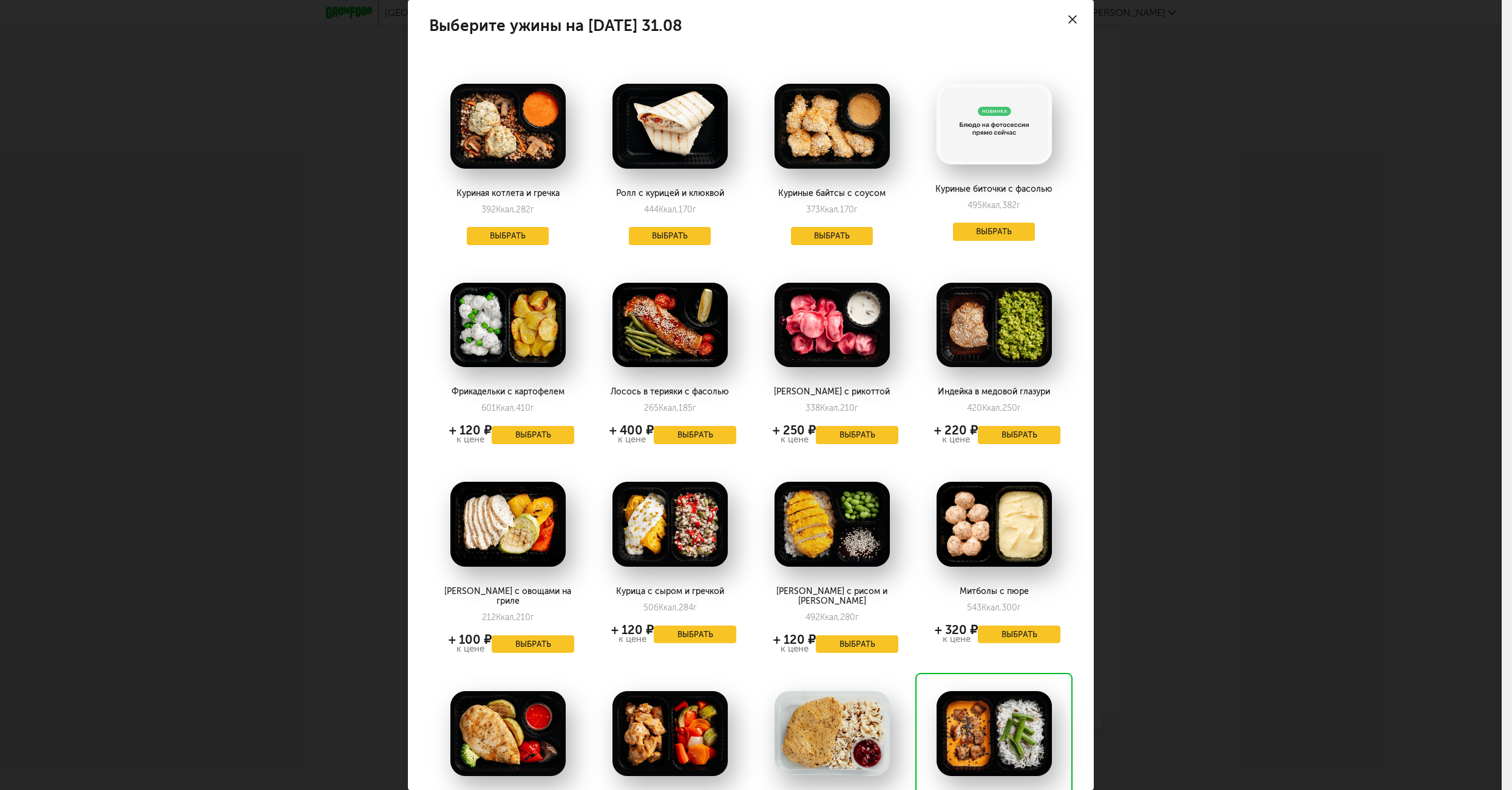
scroll to position [0, 0]
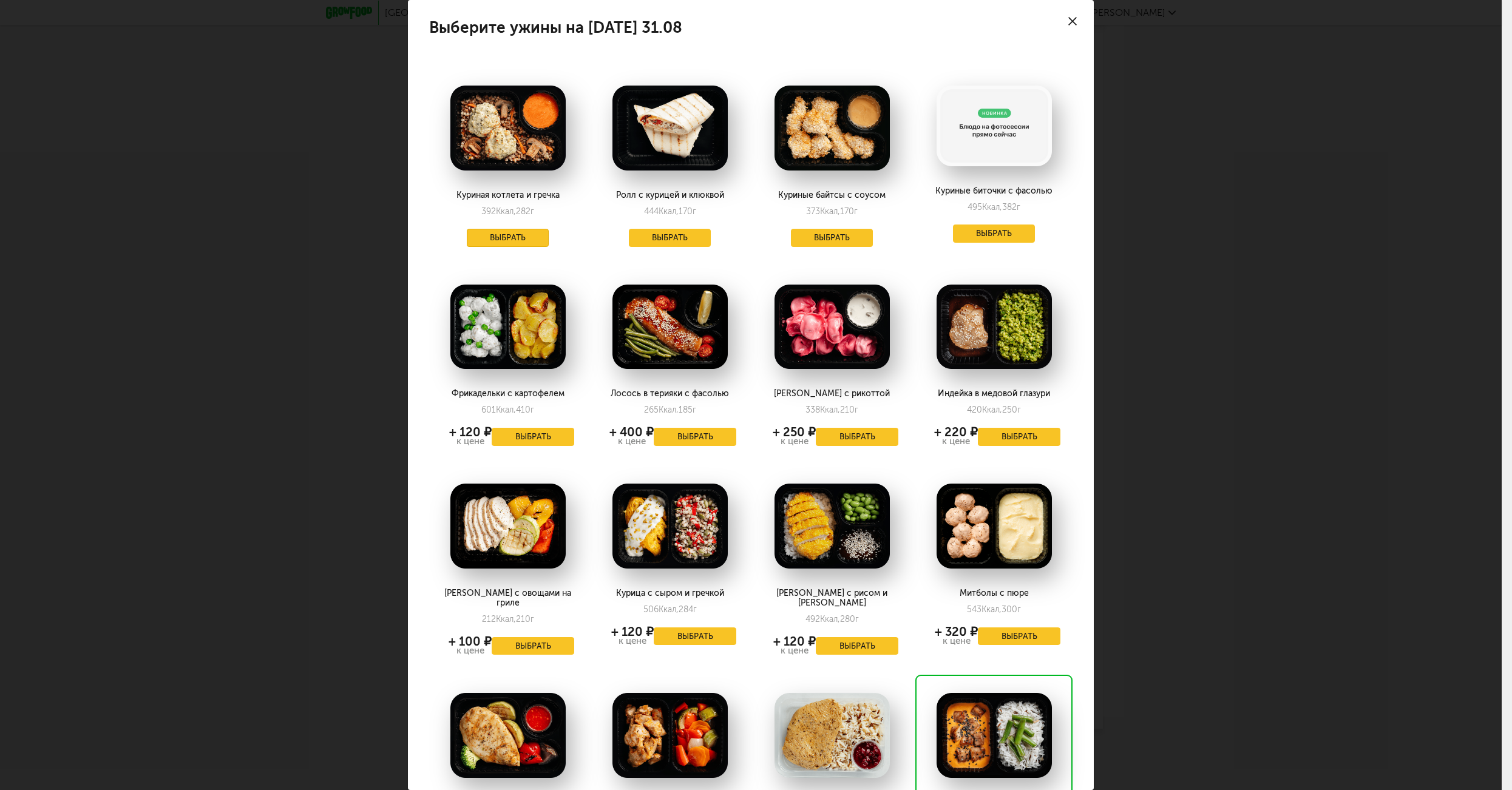
click at [524, 242] on button "Выбрать" at bounding box center [508, 238] width 82 height 18
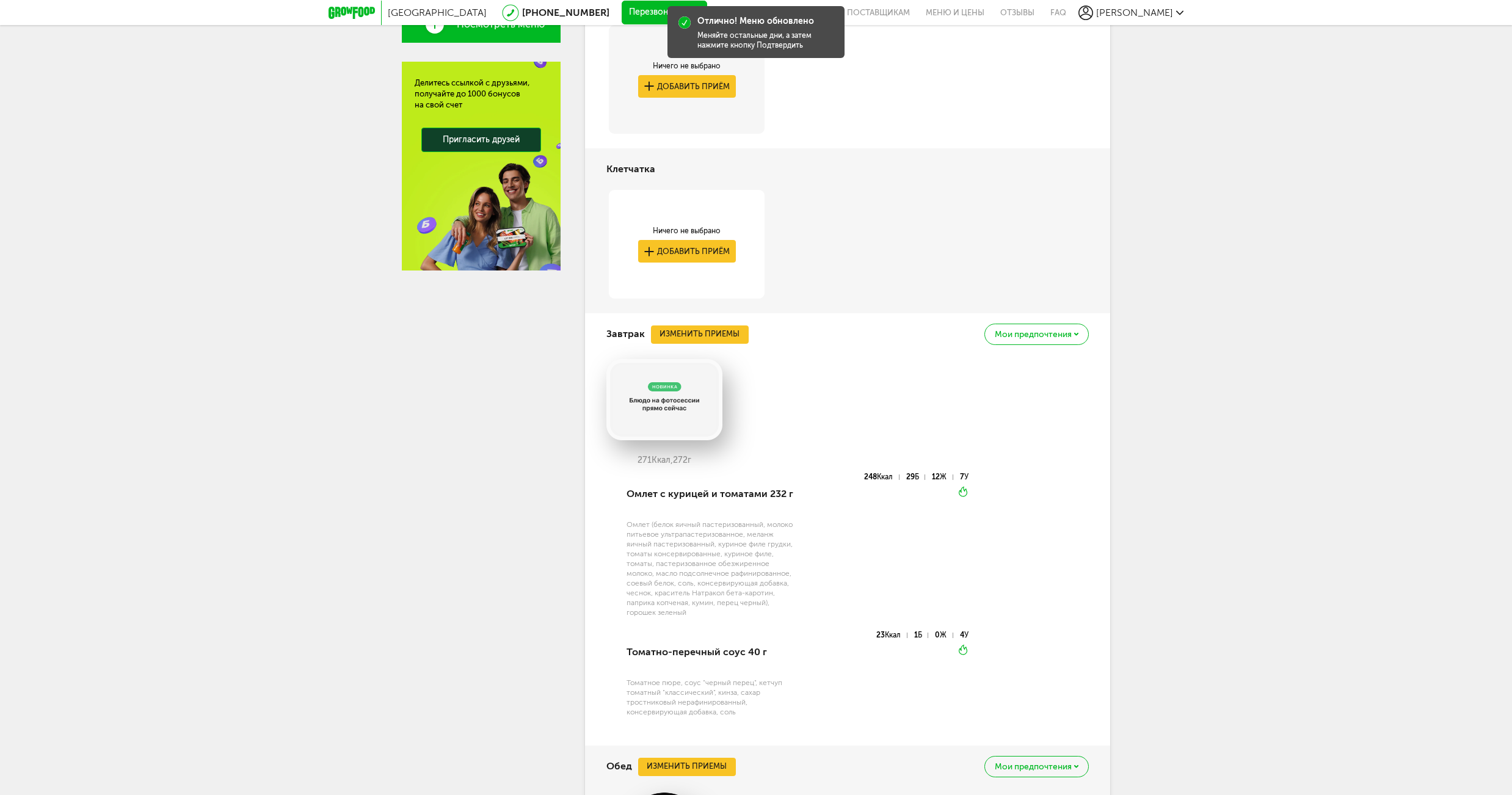
scroll to position [108, 0]
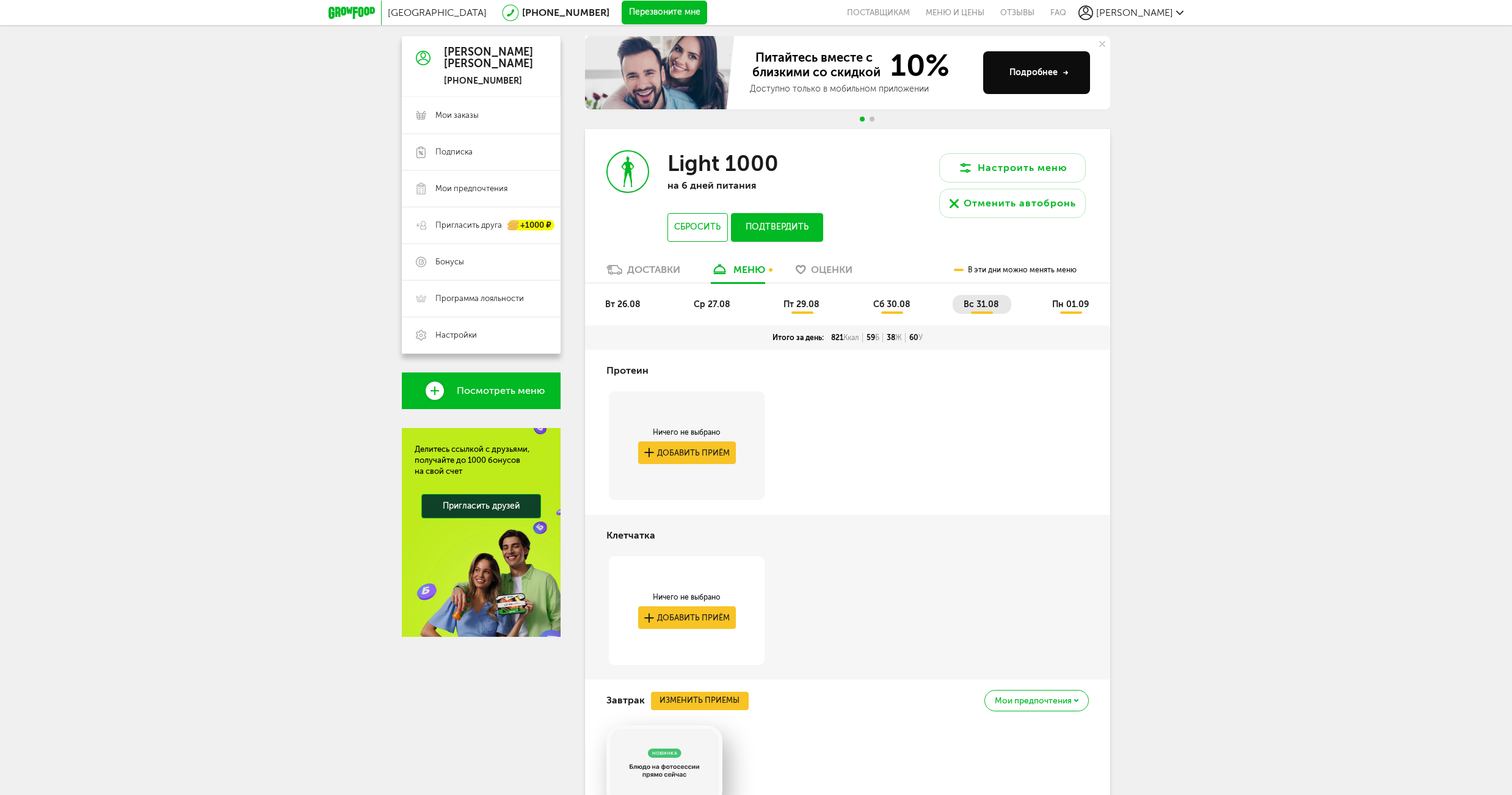
click at [900, 306] on span "сб 30.08" at bounding box center [892, 304] width 37 height 10
click at [812, 306] on span "пт 29.08" at bounding box center [801, 304] width 36 height 10
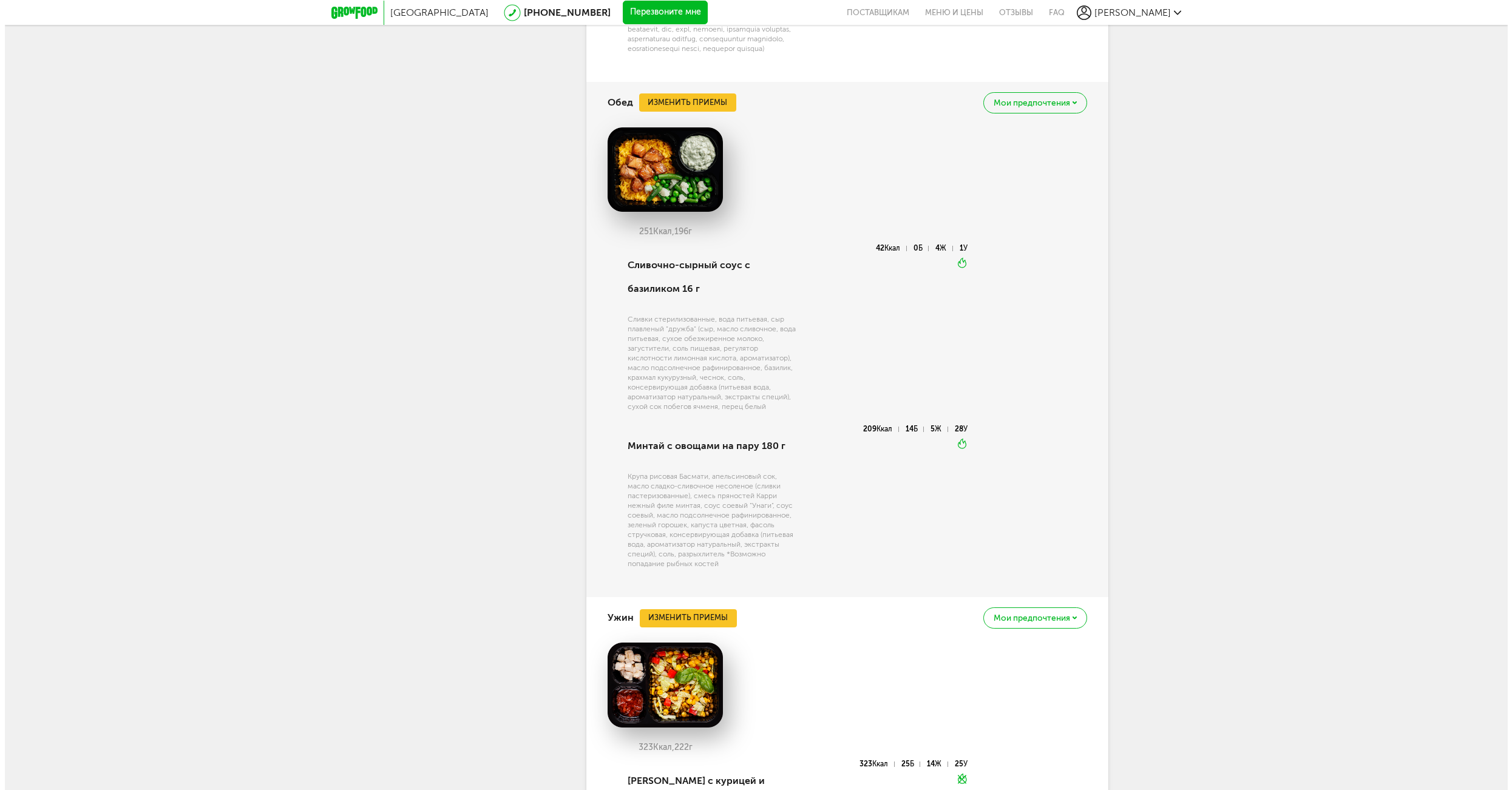
scroll to position [715, 0]
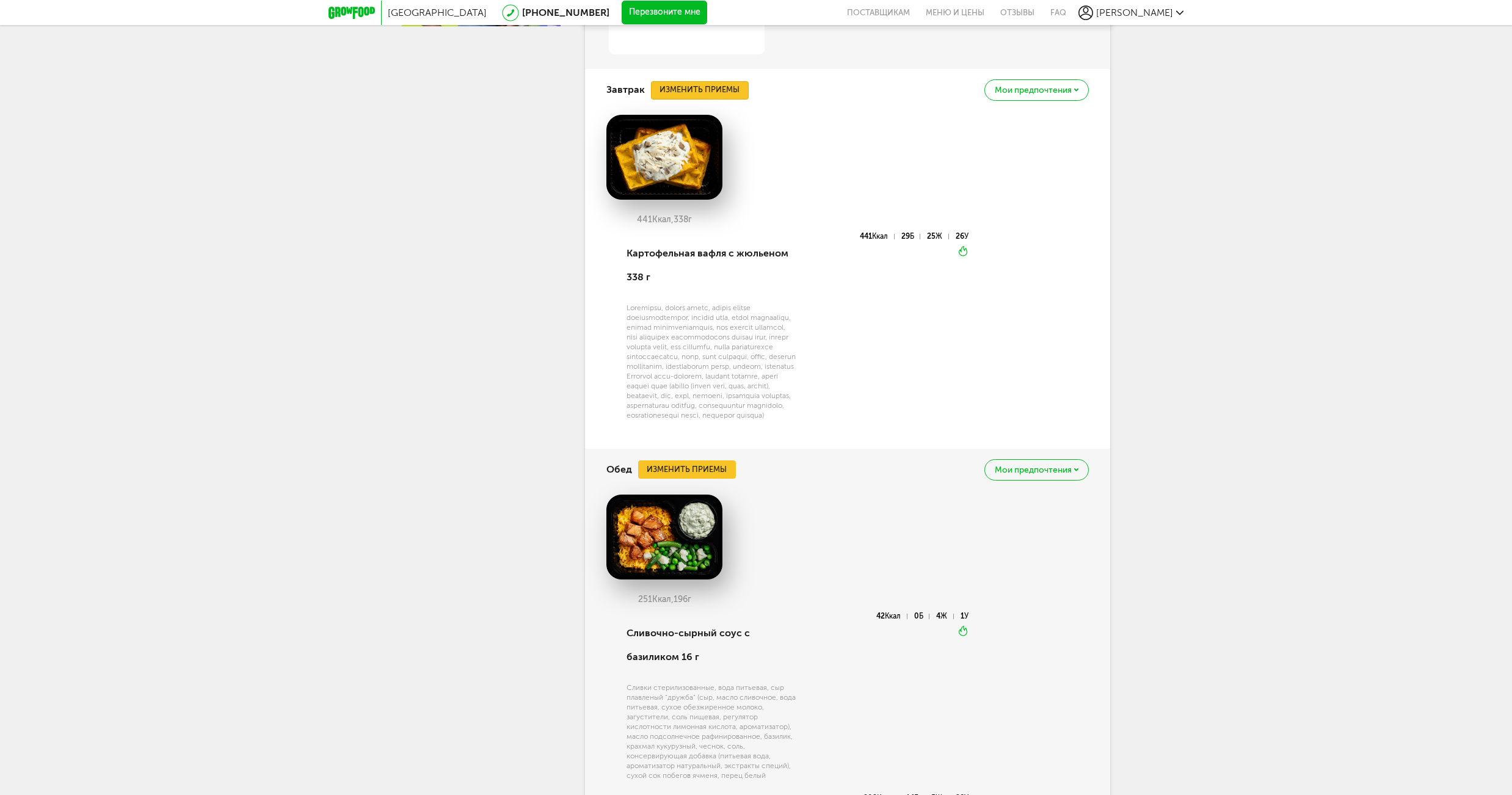
click at [696, 90] on button "Изменить приемы" at bounding box center [700, 90] width 97 height 18
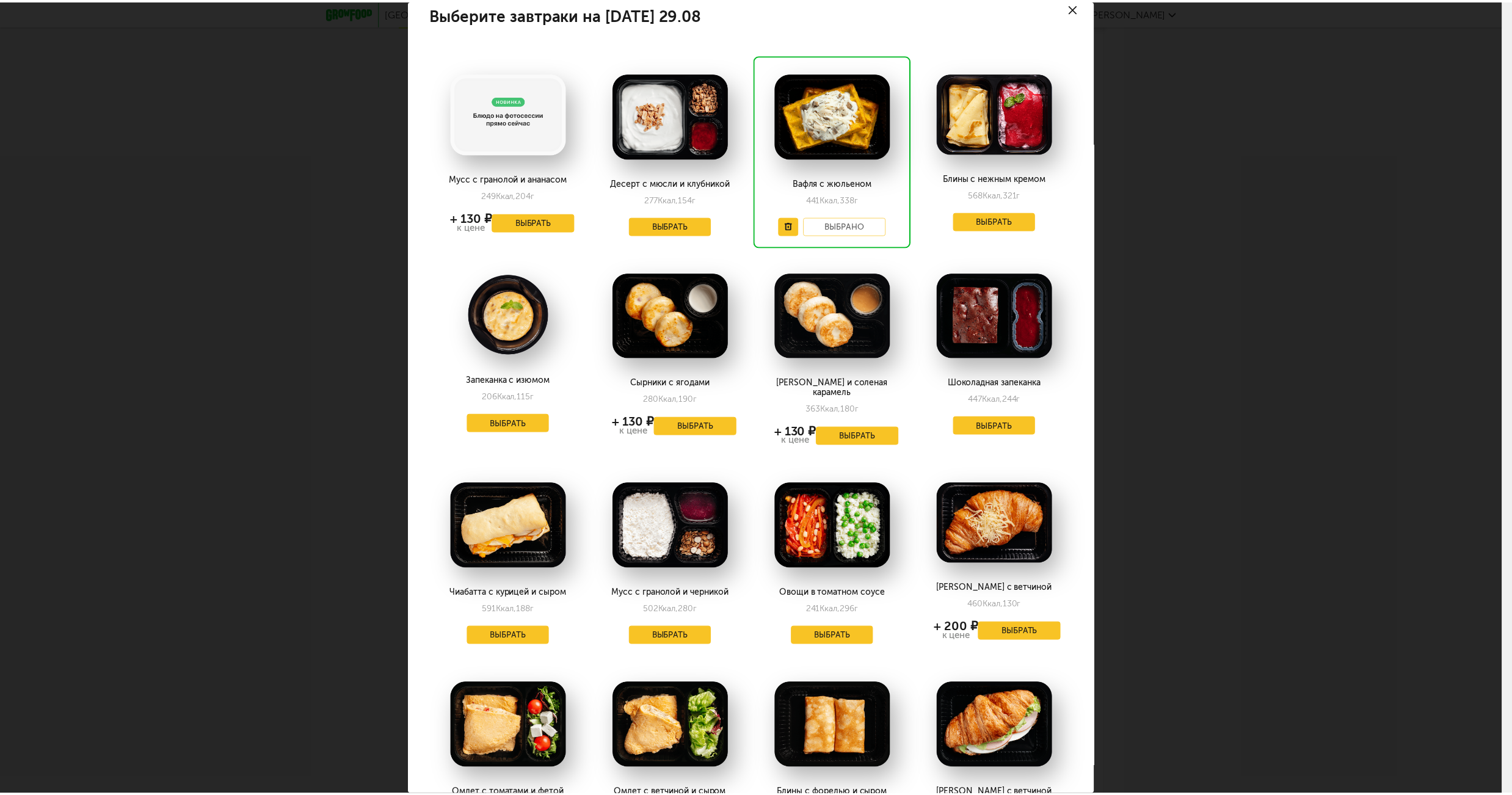
scroll to position [11, 0]
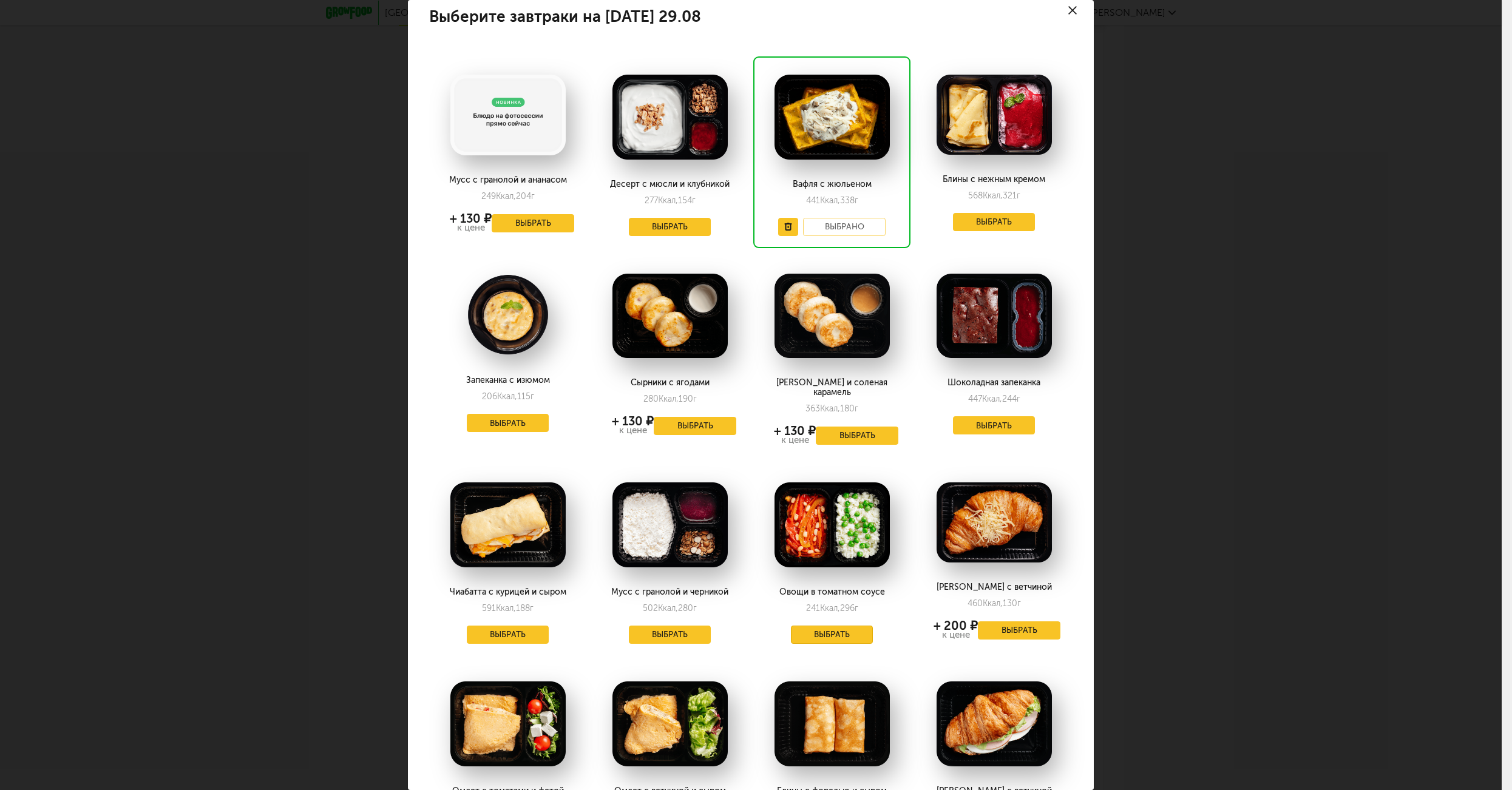
click at [820, 626] on button "Выбрать" at bounding box center [831, 635] width 82 height 18
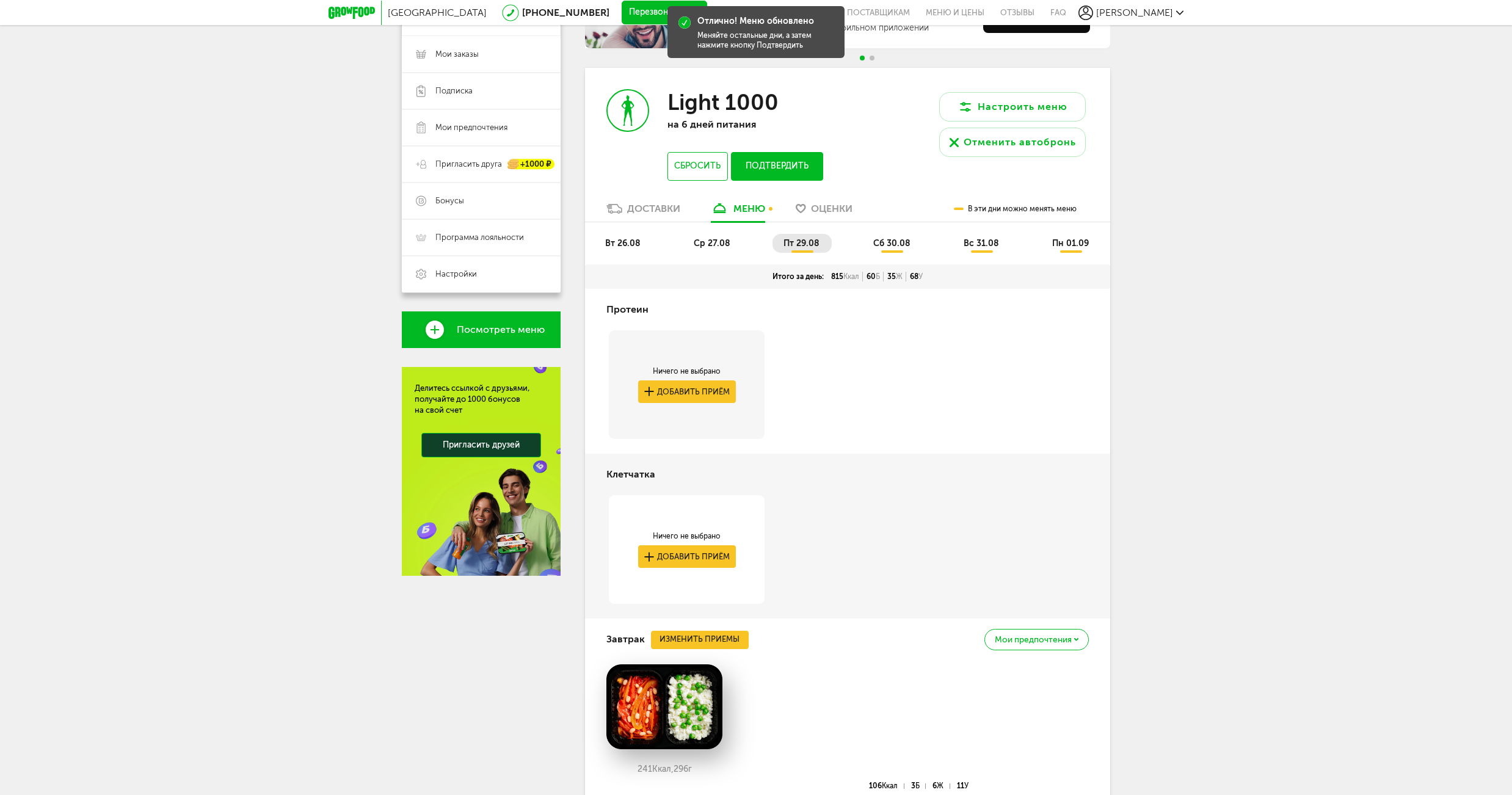
scroll to position [475, 0]
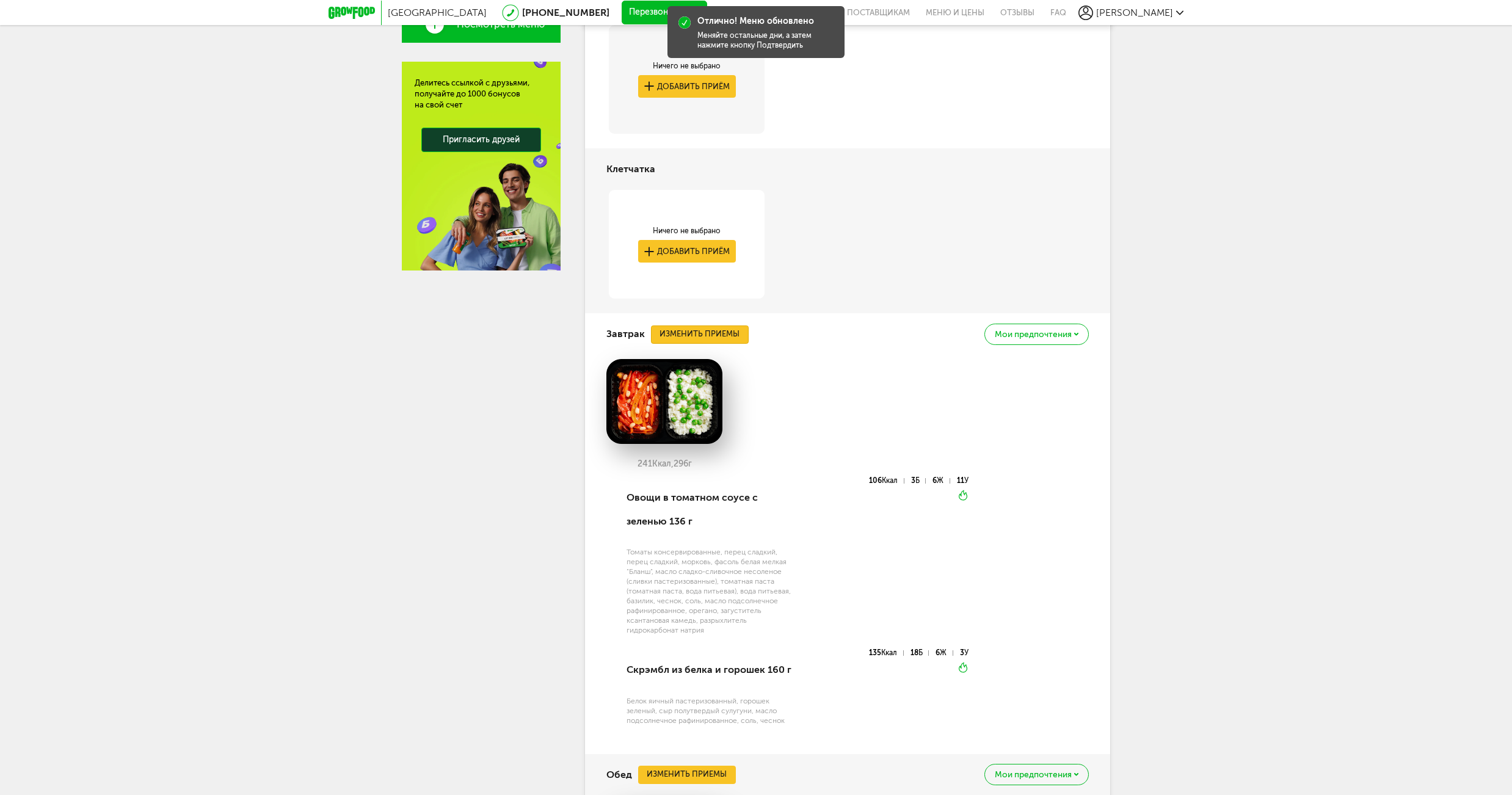
click at [712, 338] on button "Изменить приемы" at bounding box center [700, 334] width 97 height 18
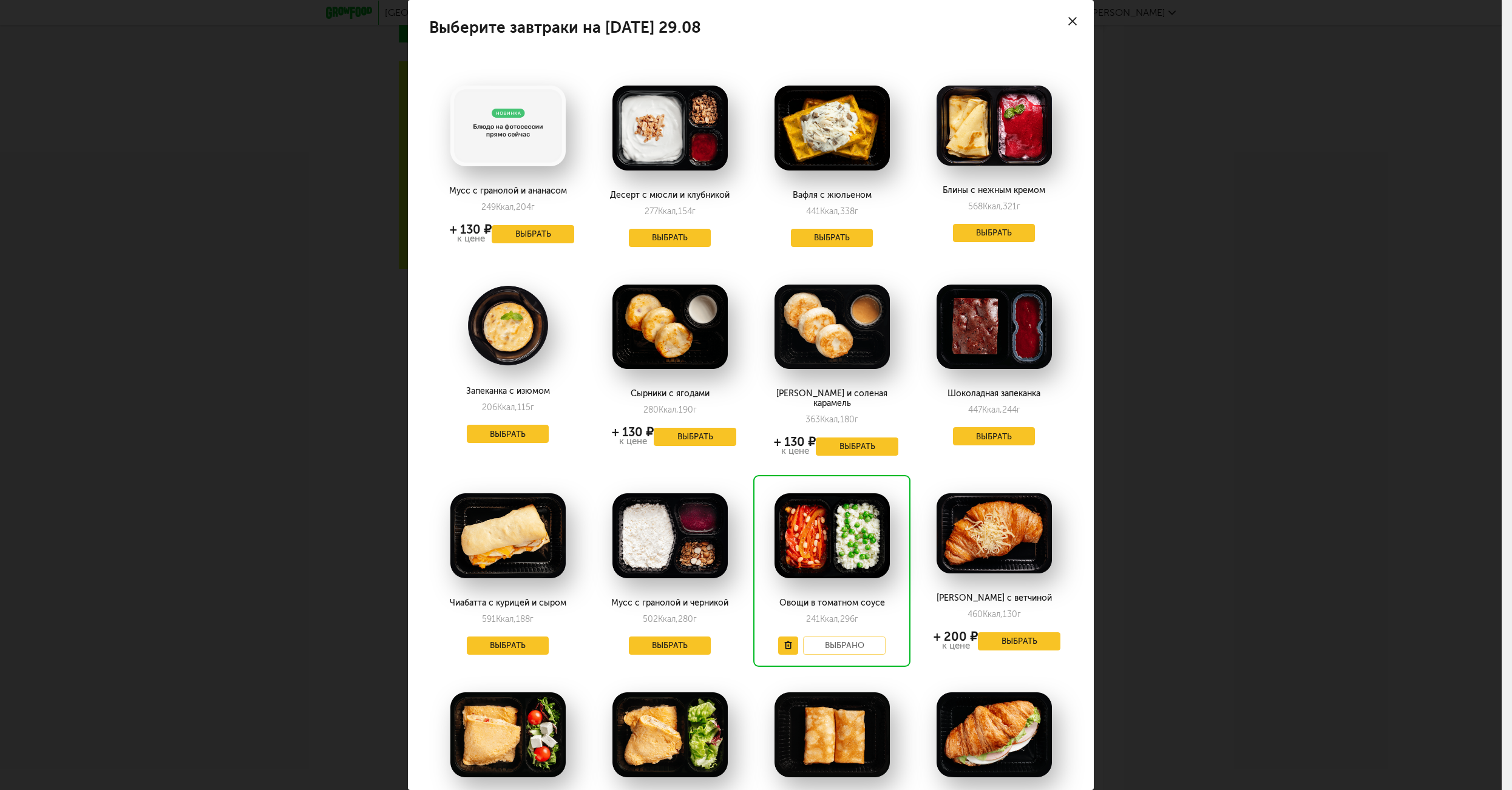
click at [1343, 287] on div "Выберите завтраки на [DATE] 29.08 Мусс с гранолой и ананасом 249 Ккал, 204 г + …" at bounding box center [750, 395] width 1501 height 790
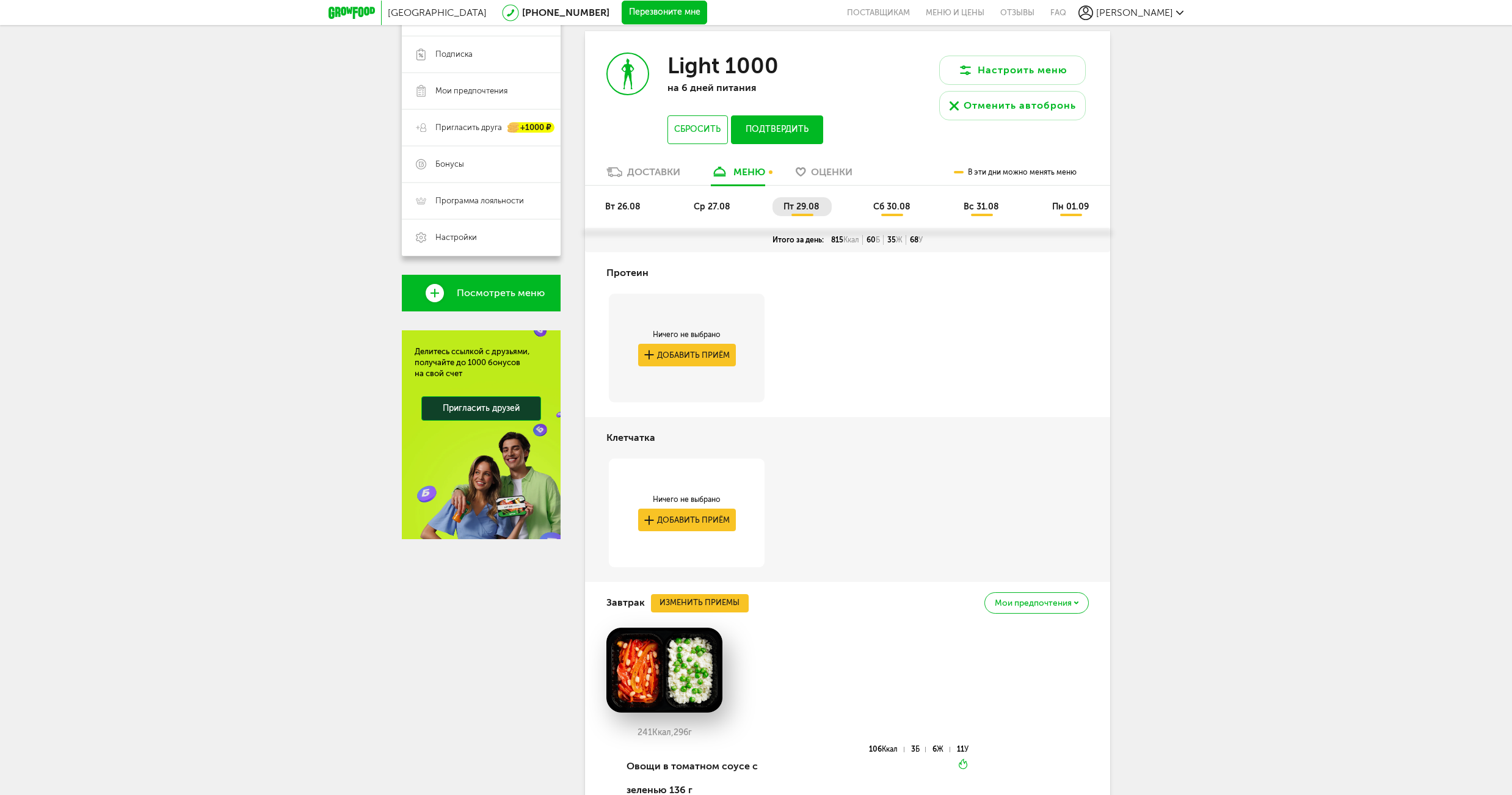
scroll to position [169, 0]
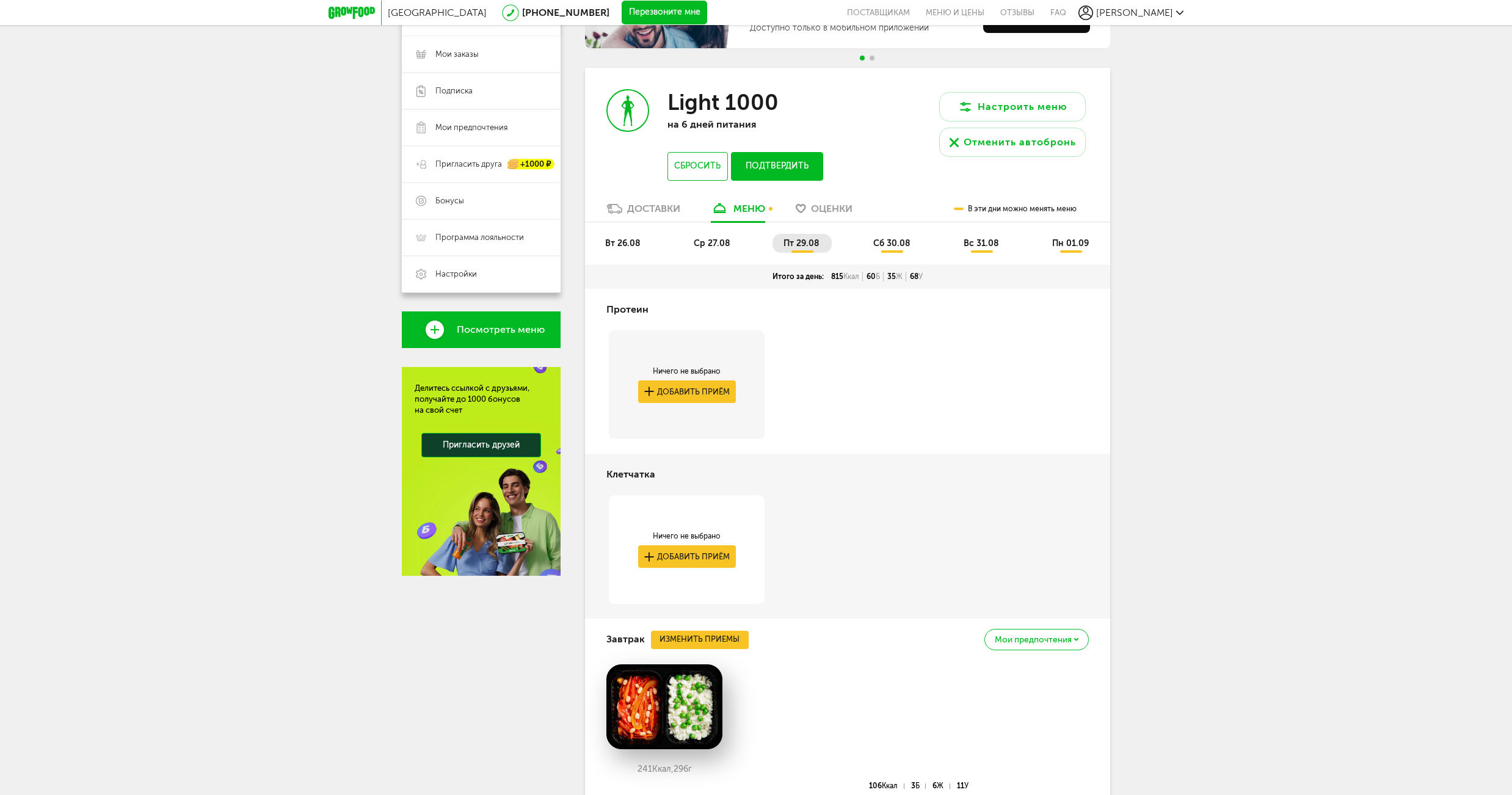
click at [897, 241] on span "сб 30.08" at bounding box center [892, 243] width 37 height 10
click at [982, 243] on span "вс 31.08" at bounding box center [982, 243] width 35 height 10
click at [791, 248] on span "пт 29.08" at bounding box center [801, 243] width 36 height 10
click at [898, 242] on span "сб 30.08" at bounding box center [892, 243] width 37 height 10
click at [975, 242] on span "вс 31.08" at bounding box center [982, 243] width 35 height 10
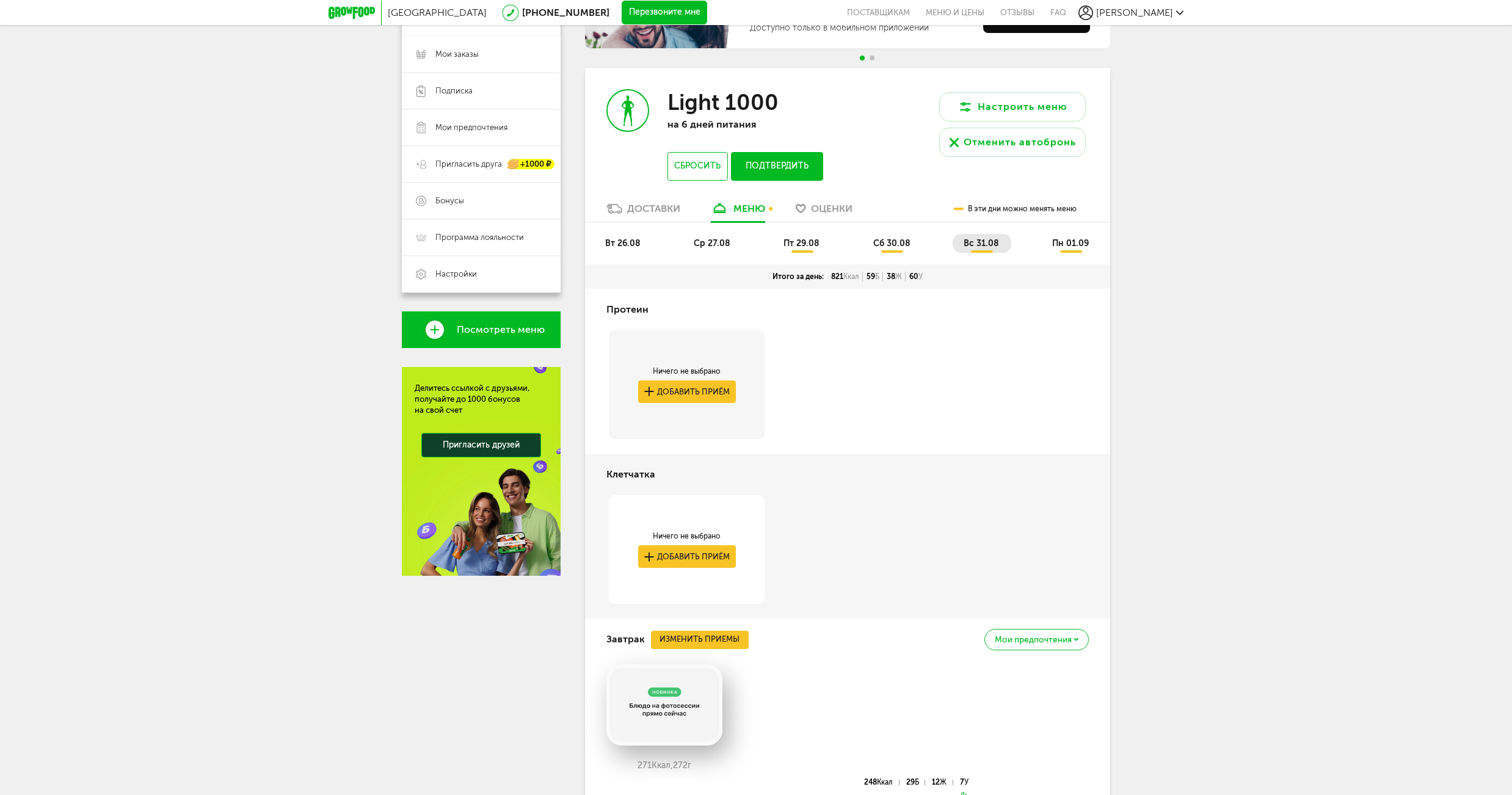
click at [1072, 239] on span "пн 01.09" at bounding box center [1071, 243] width 37 height 10
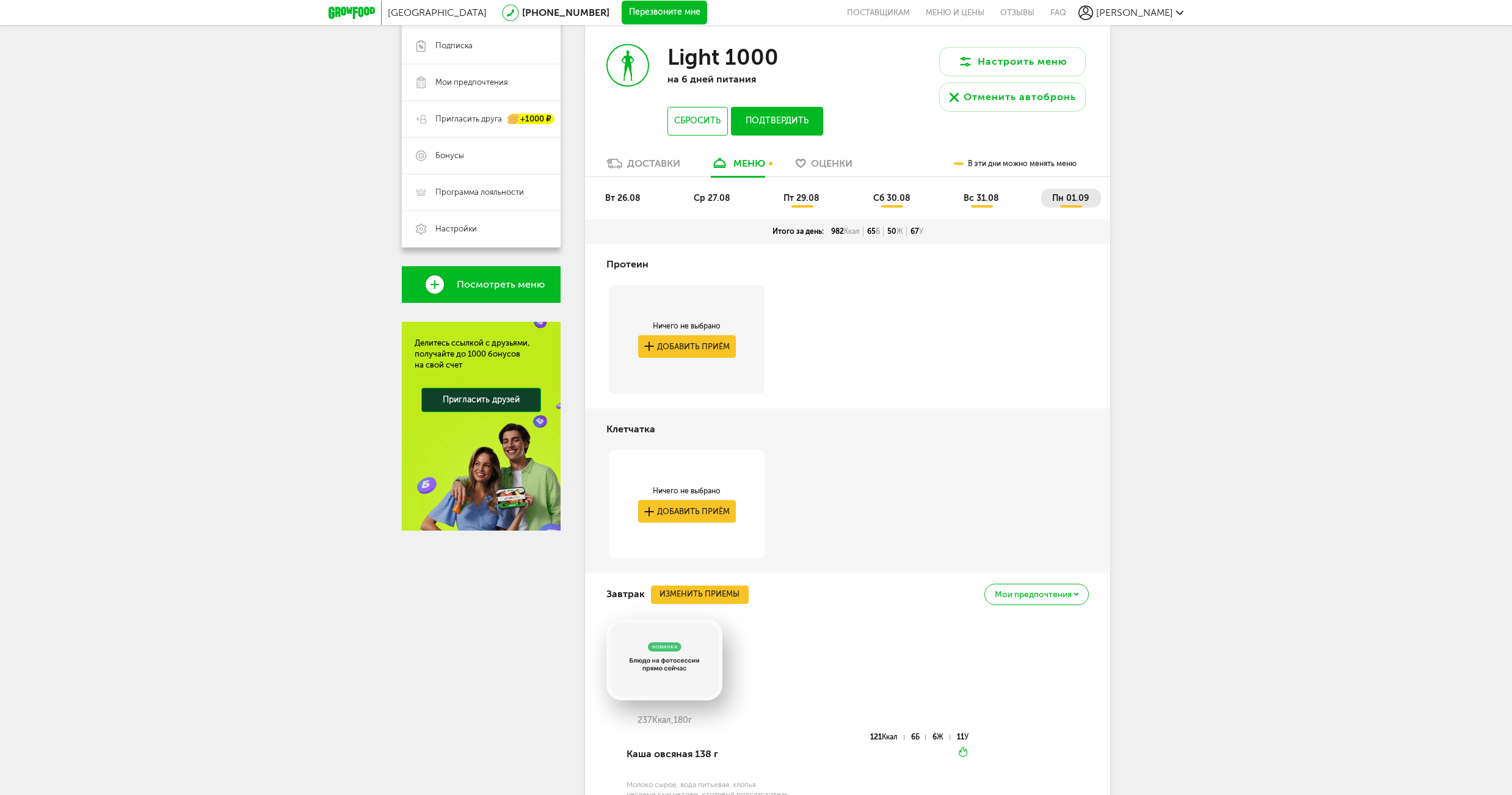
scroll to position [3, 0]
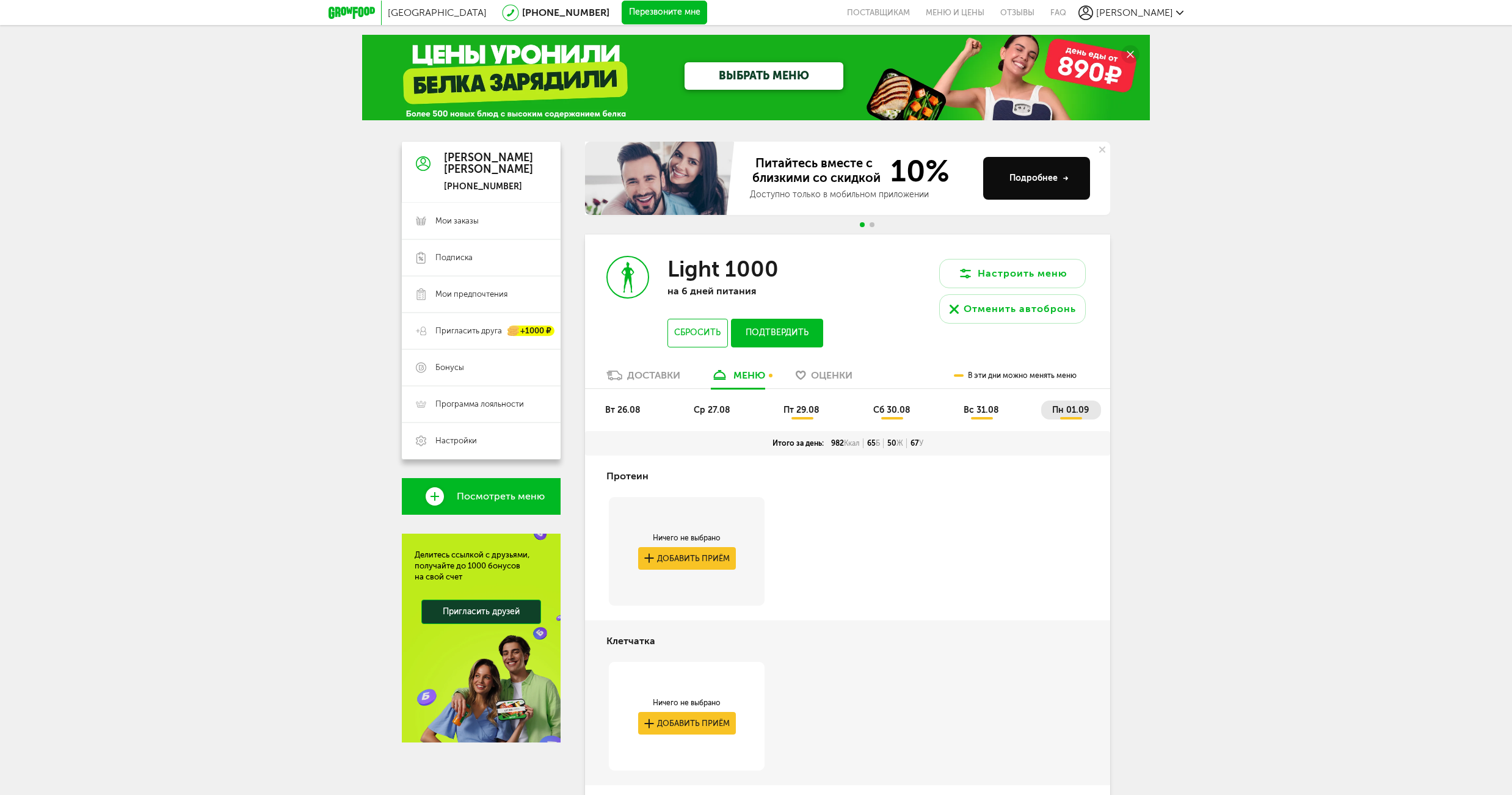
click at [795, 410] on span "пт 29.08" at bounding box center [801, 410] width 36 height 10
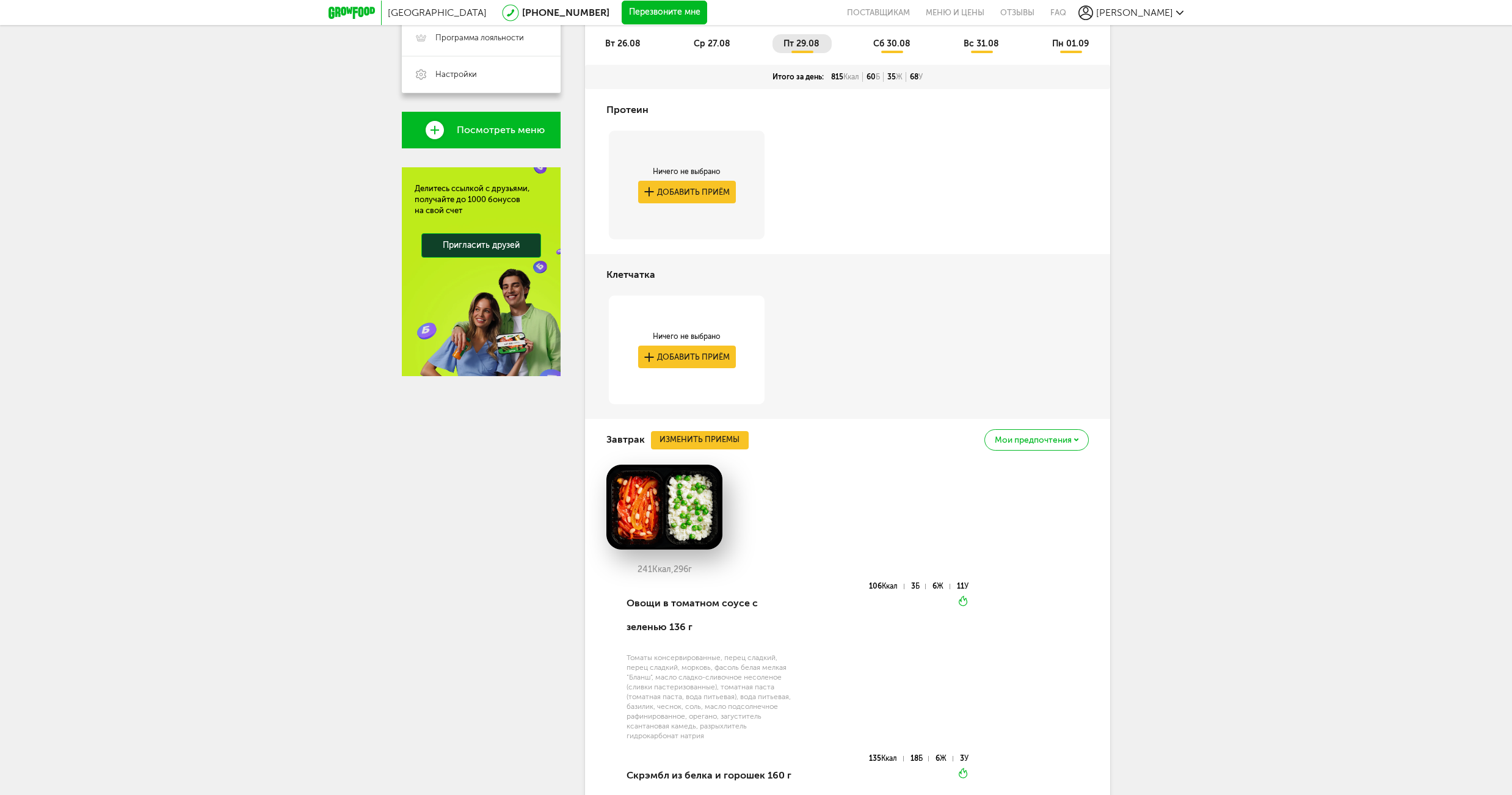
scroll to position [125, 0]
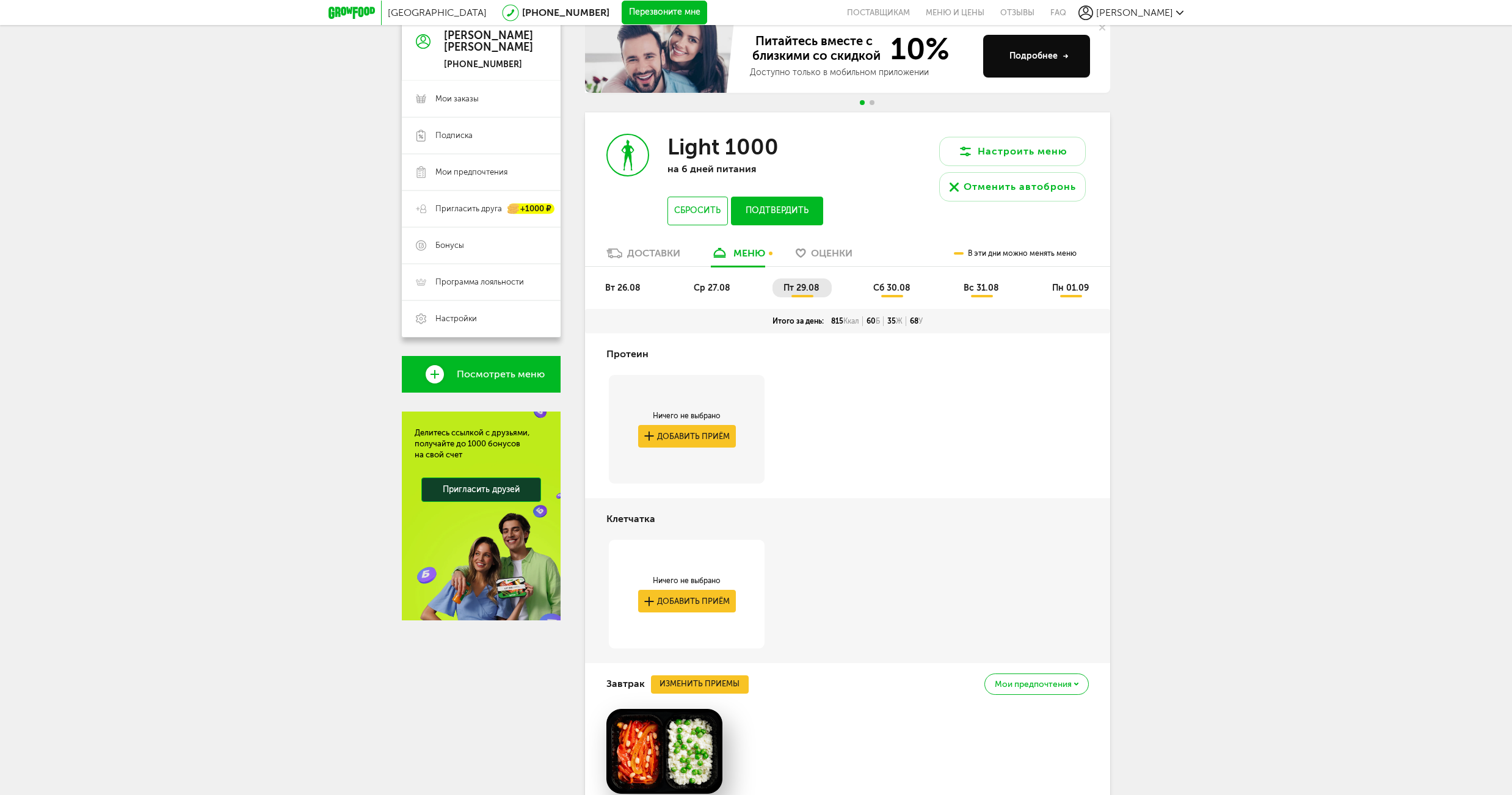
click at [890, 292] on span "сб 30.08" at bounding box center [892, 288] width 37 height 10
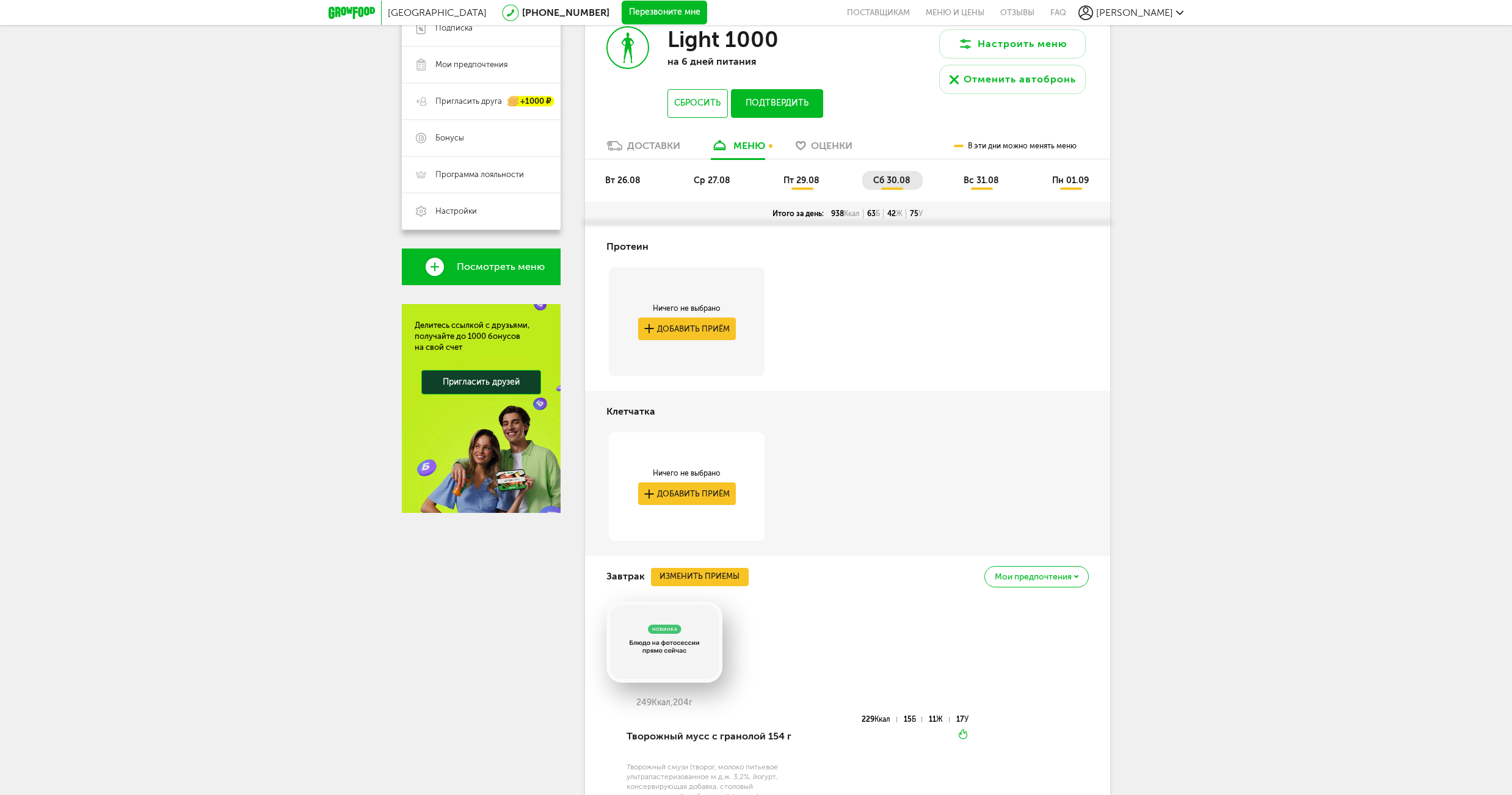
scroll to position [430, 0]
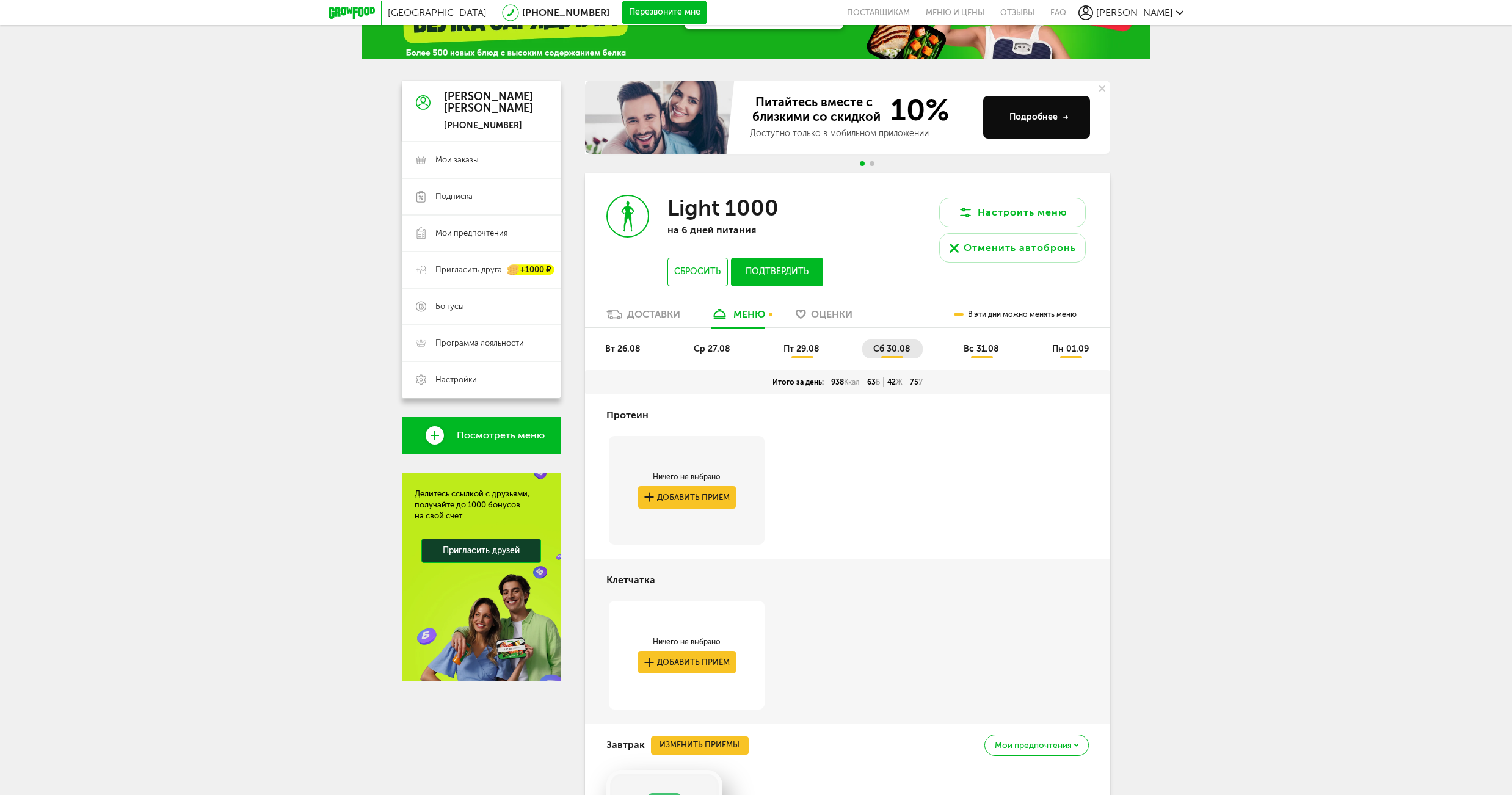
click at [990, 346] on span "вс 31.08" at bounding box center [982, 349] width 35 height 10
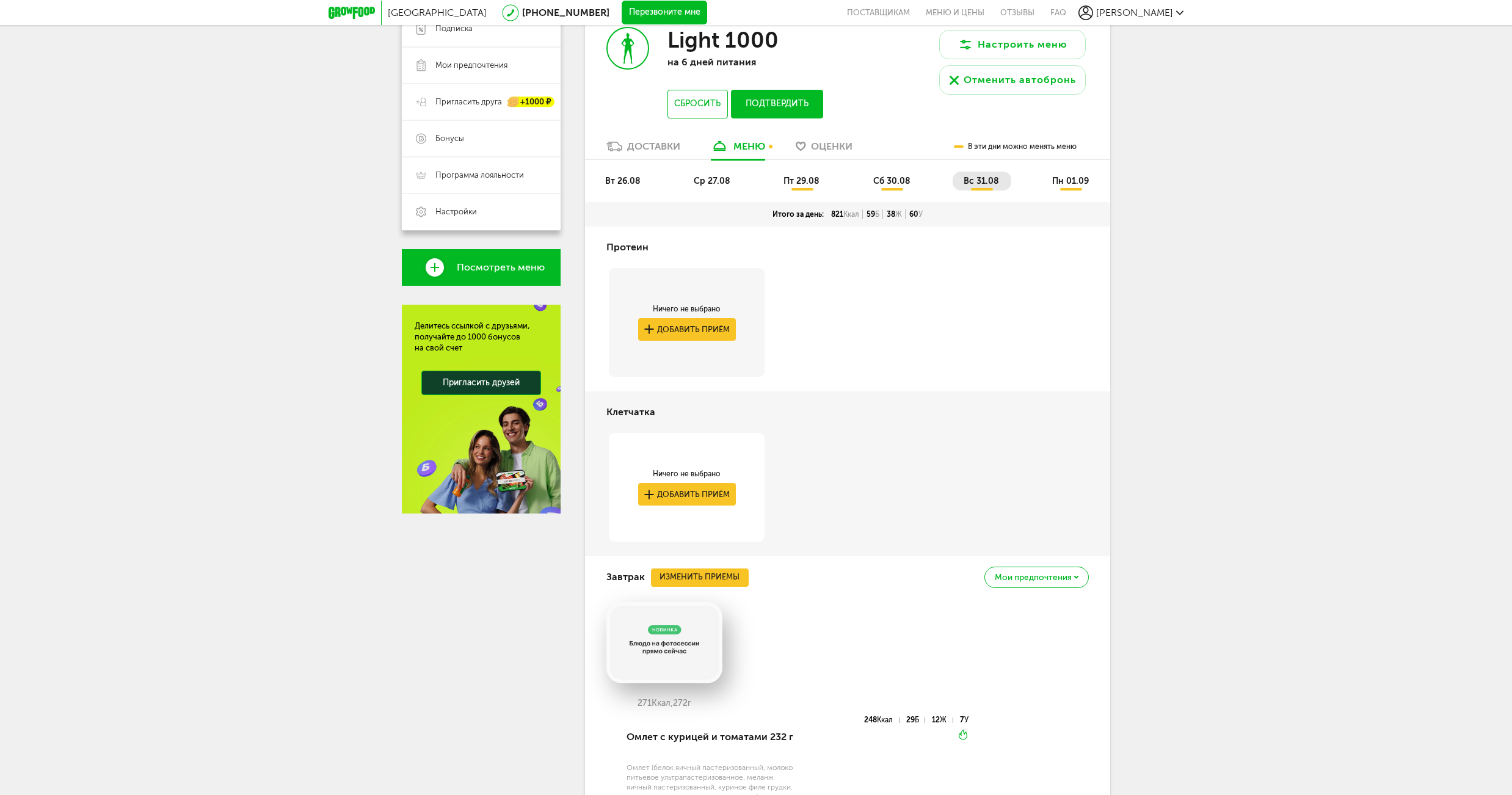
scroll to position [185, 0]
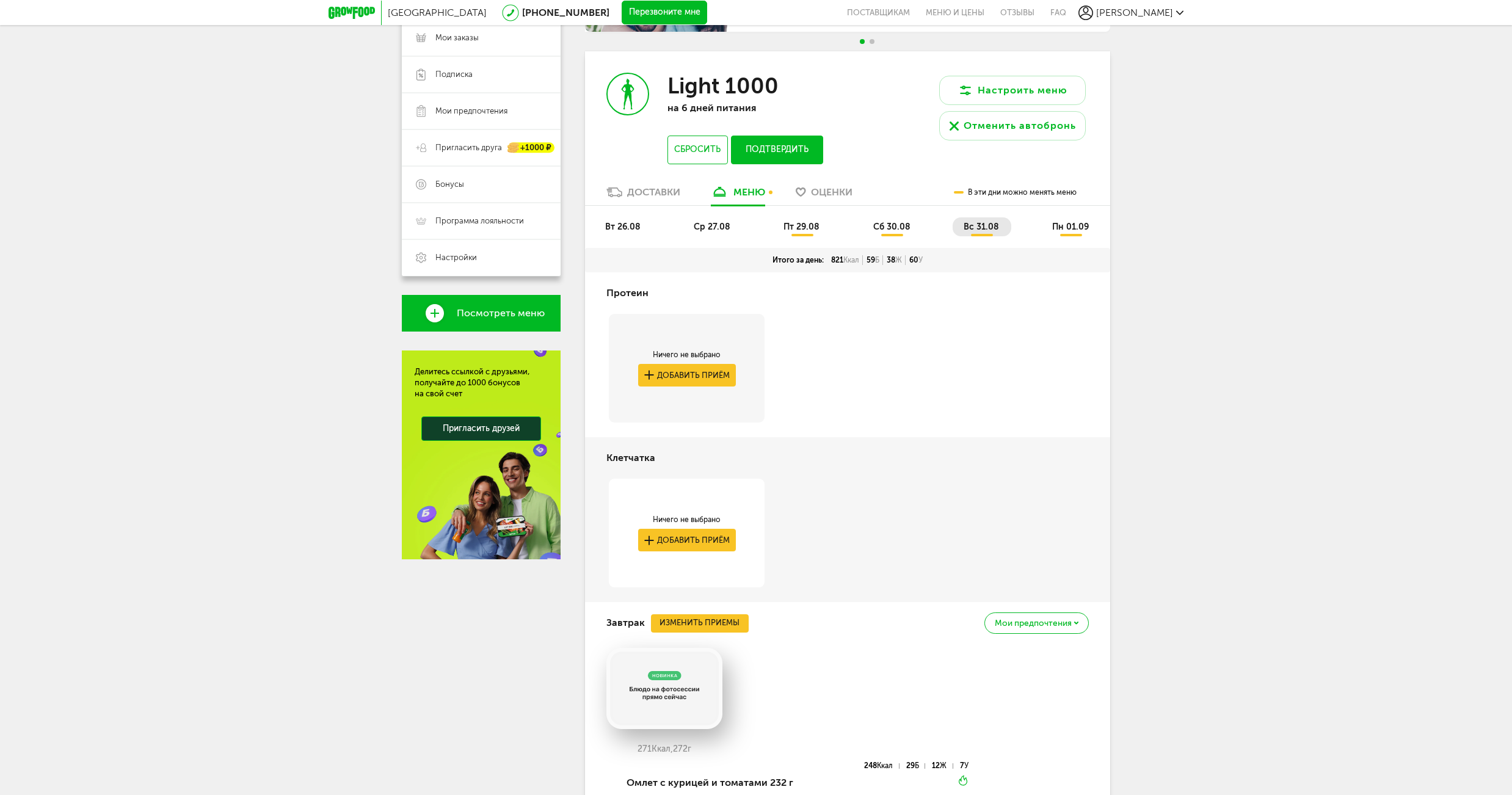
click at [695, 224] on span "ср 27.08" at bounding box center [712, 227] width 37 height 10
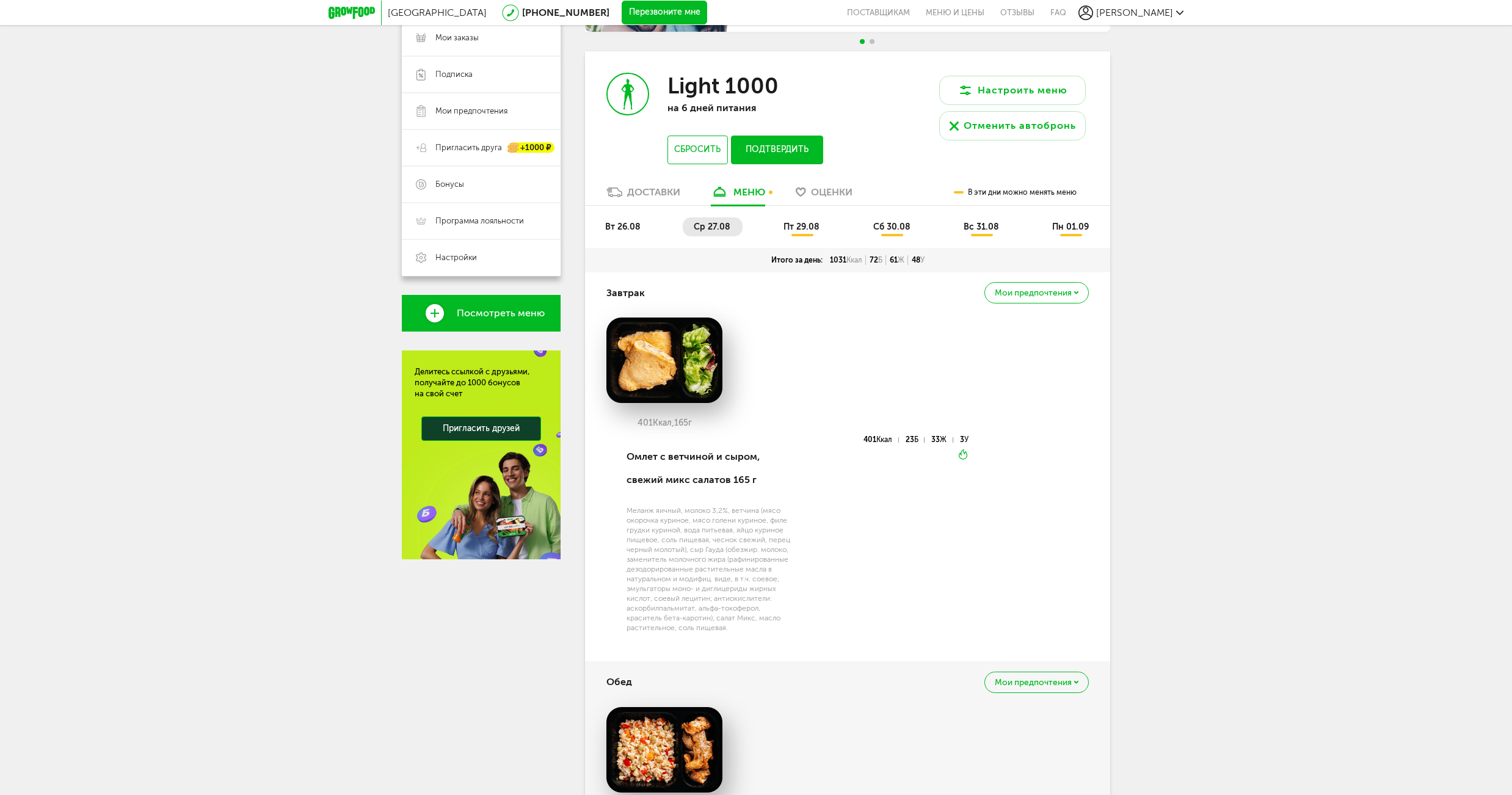
click at [603, 226] on li "вт 26.08" at bounding box center [623, 227] width 59 height 19
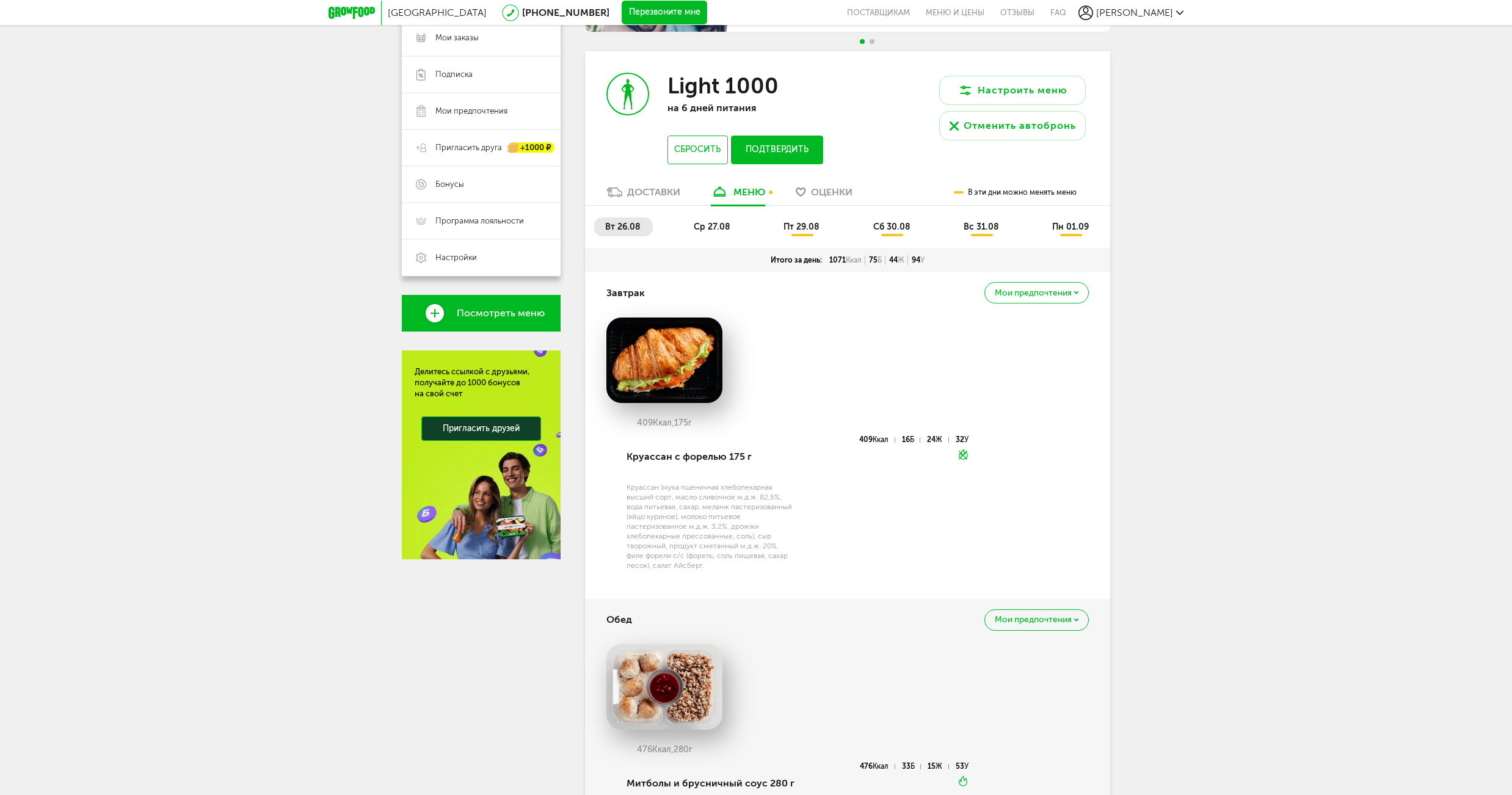
click at [713, 218] on li "ср 27.08" at bounding box center [713, 227] width 60 height 19
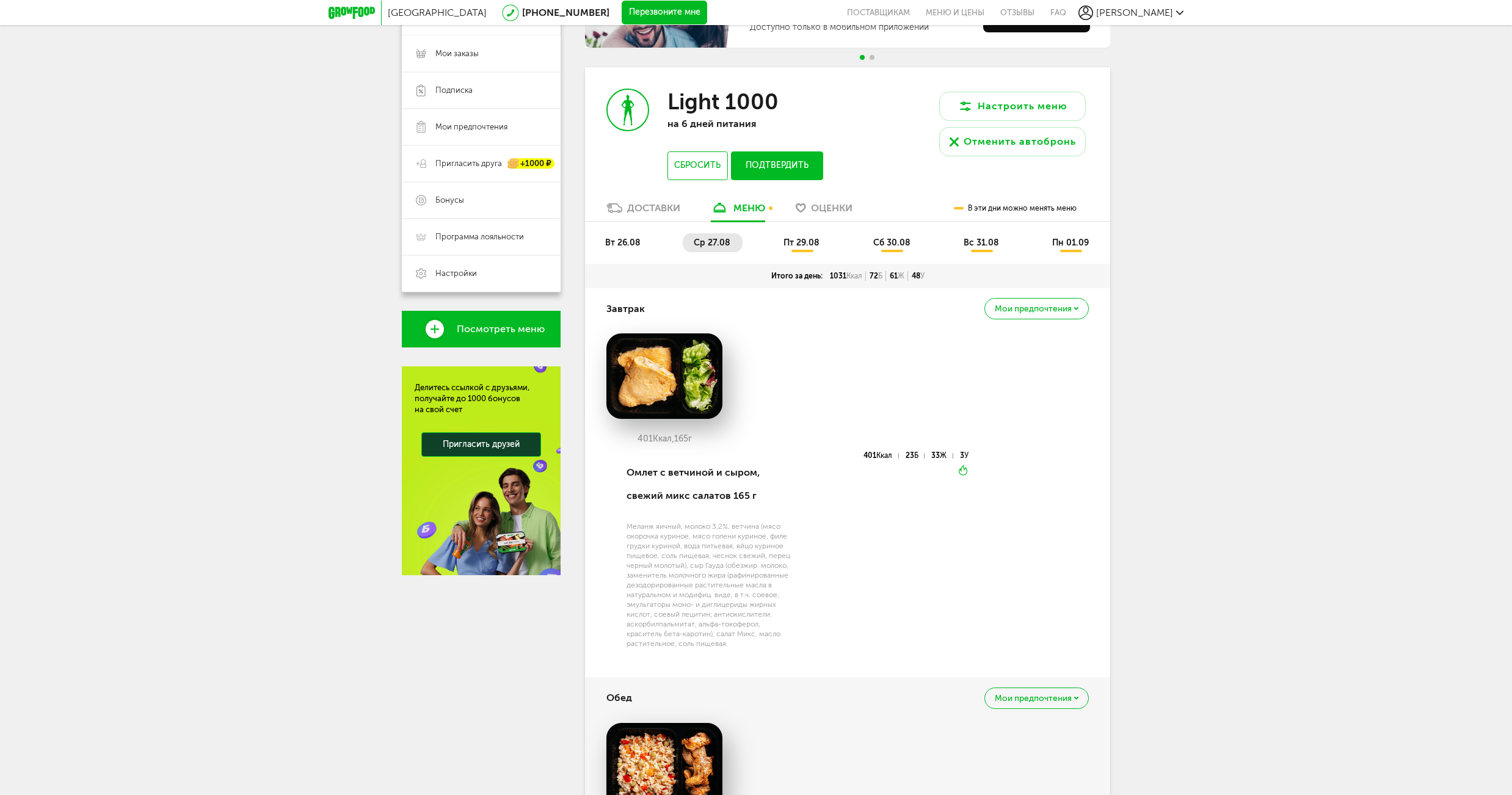
scroll to position [0, 0]
